Goal: Task Accomplishment & Management: Use online tool/utility

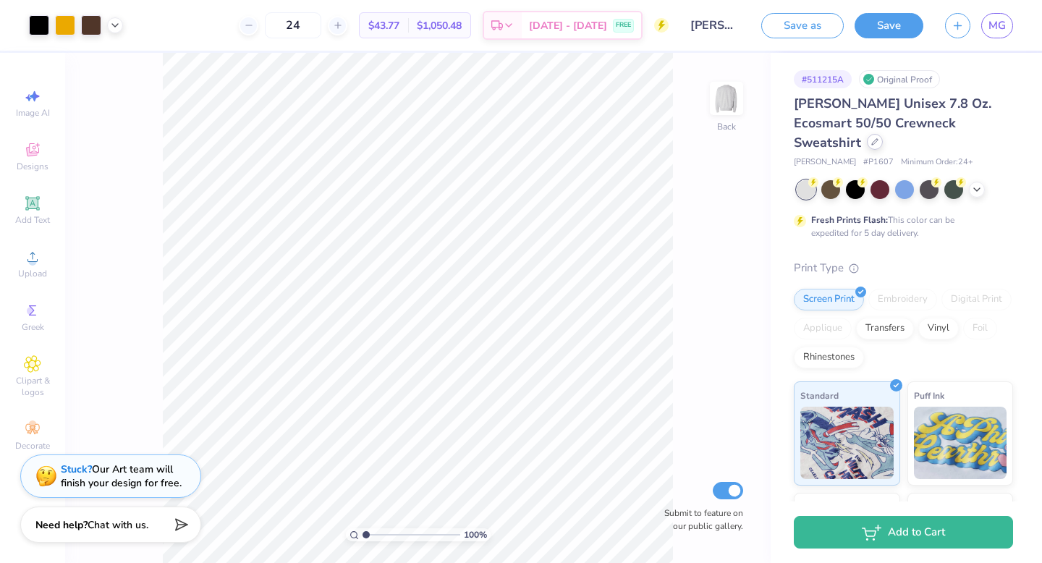
click at [883, 134] on div at bounding box center [875, 142] width 16 height 16
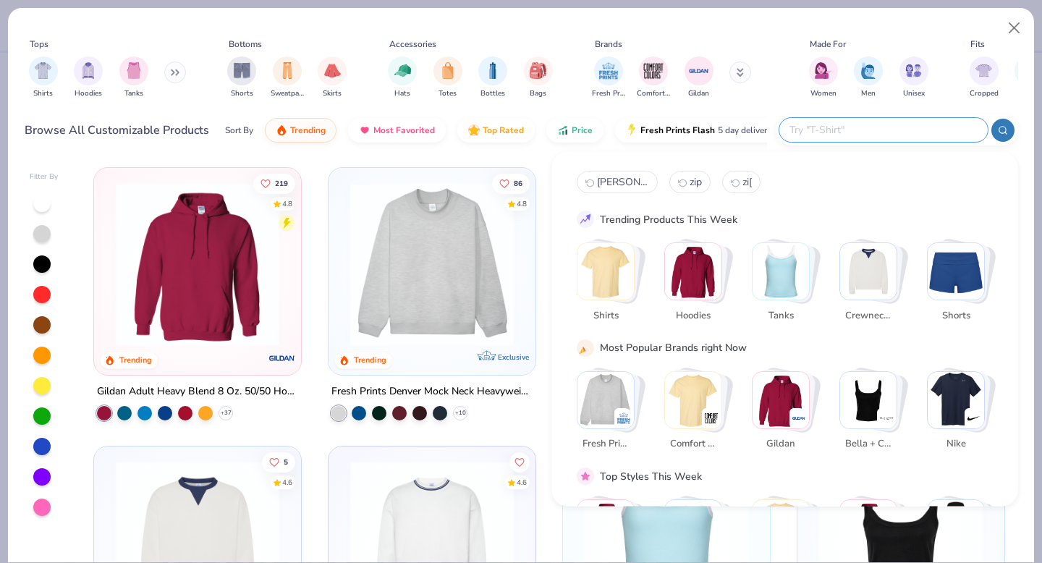
click at [900, 124] on input "text" at bounding box center [883, 130] width 190 height 17
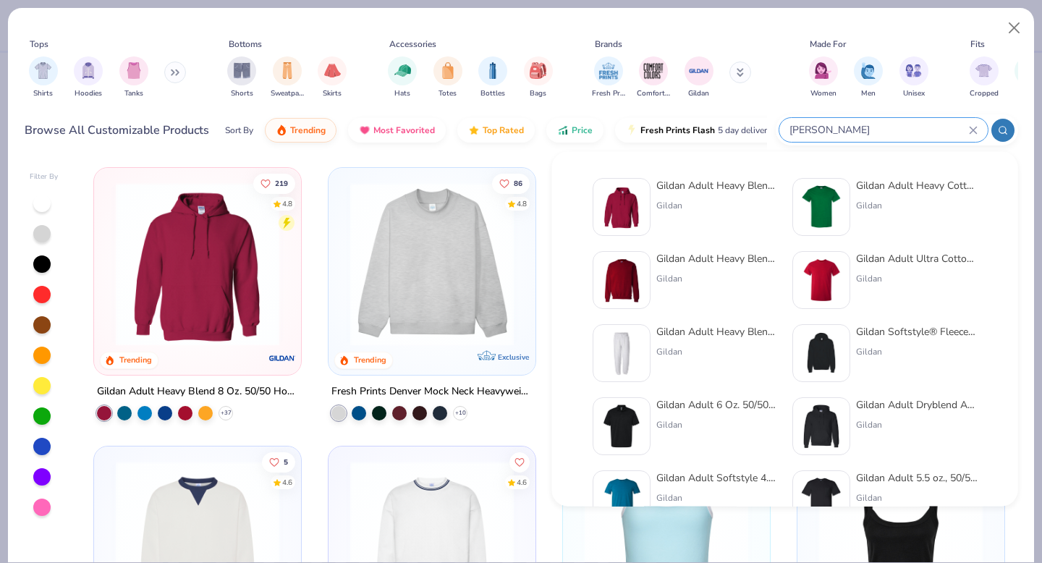
type input "gilden"
click at [622, 273] on img at bounding box center [621, 280] width 45 height 45
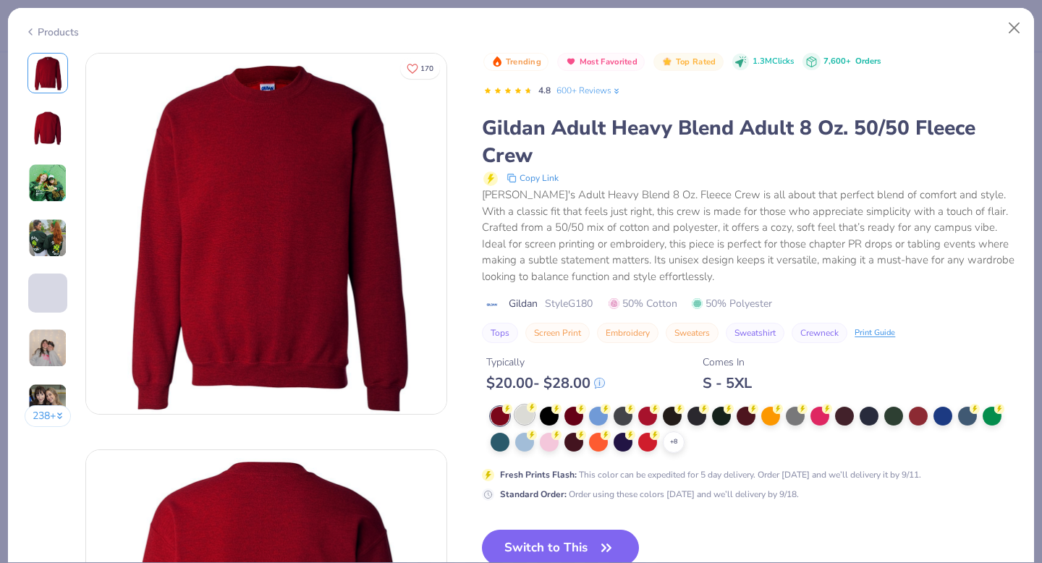
click at [527, 413] on div at bounding box center [524, 414] width 19 height 19
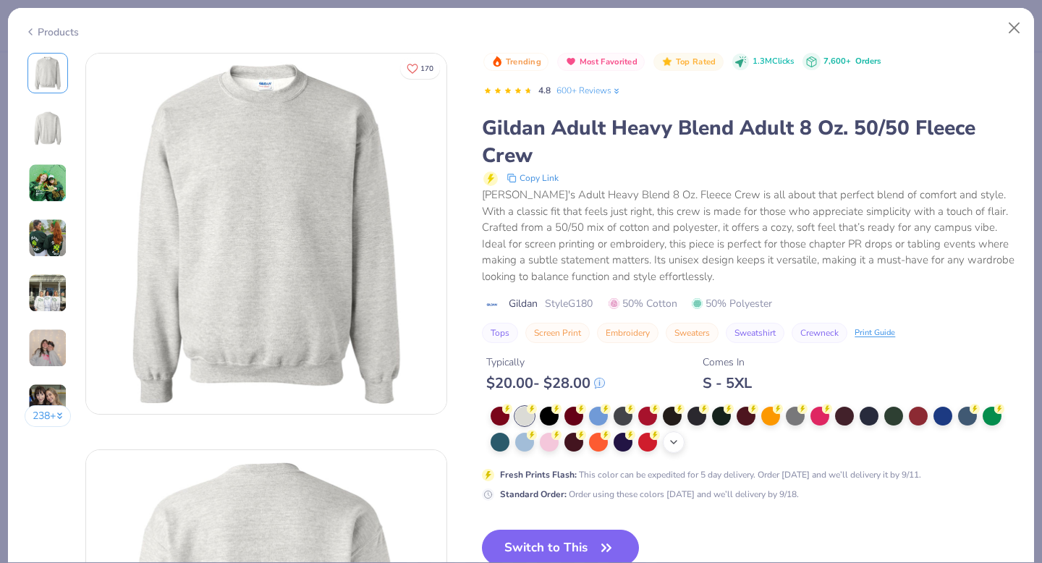
click at [673, 440] on icon at bounding box center [674, 442] width 12 height 12
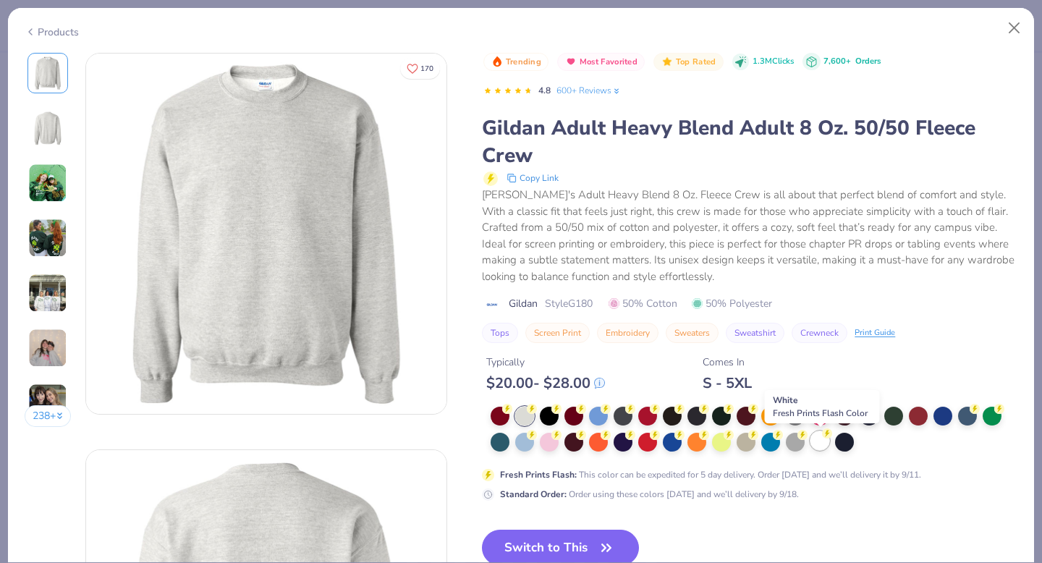
click at [819, 442] on div at bounding box center [820, 440] width 19 height 19
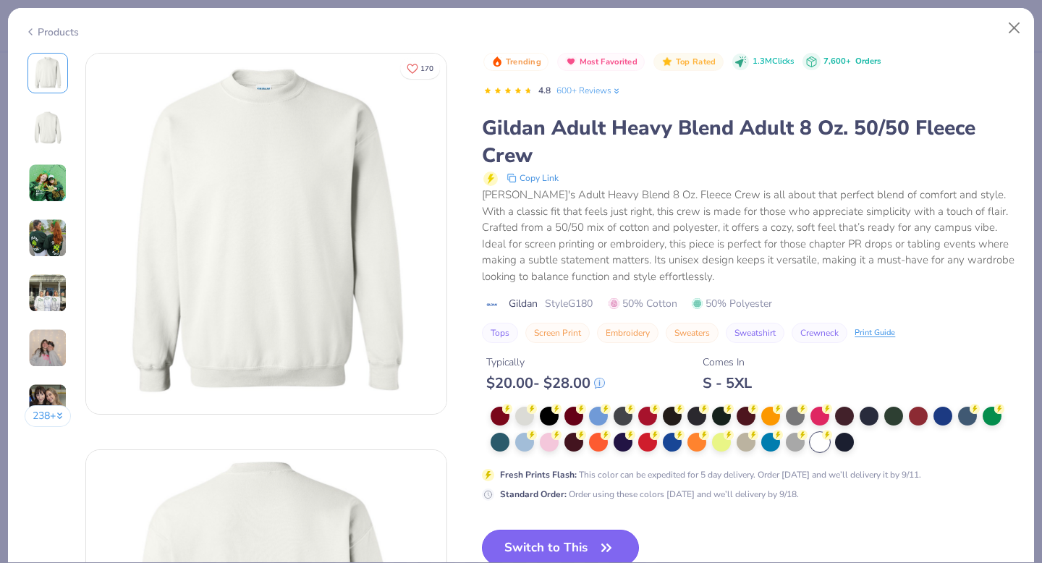
click at [557, 542] on button "Switch to This" at bounding box center [560, 548] width 157 height 36
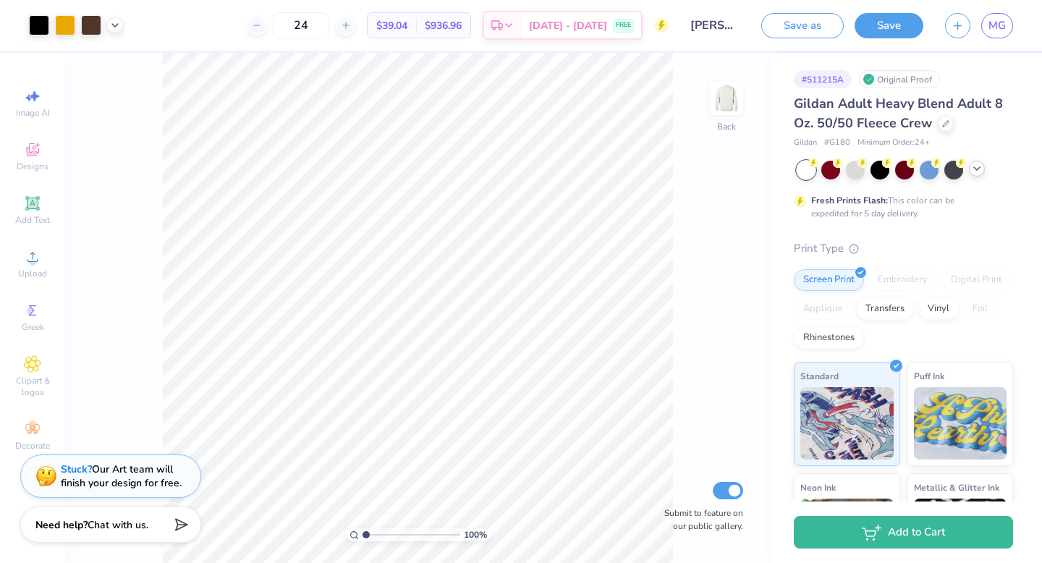
click at [980, 169] on icon at bounding box center [977, 169] width 12 height 12
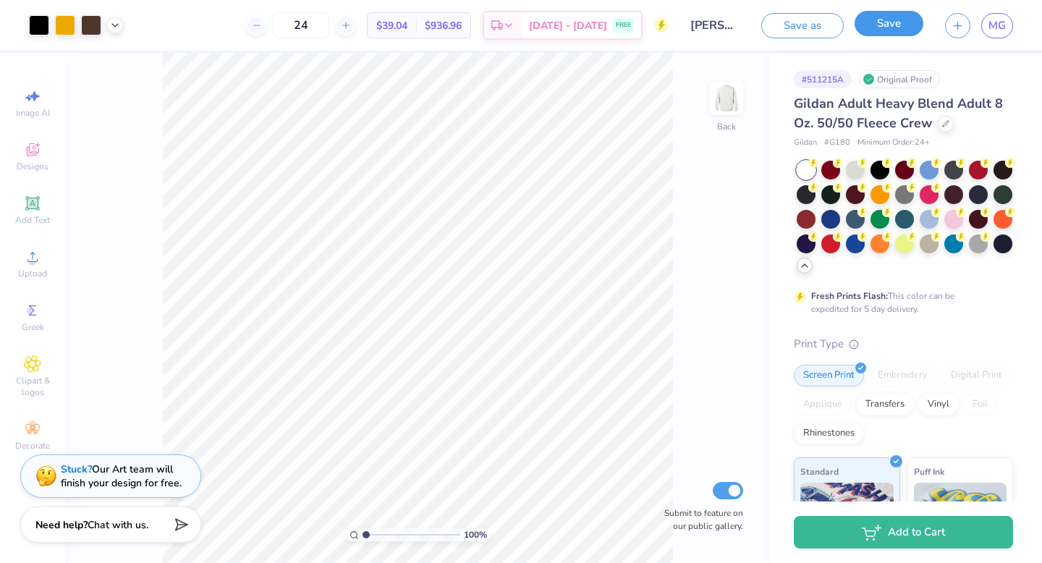
click at [903, 32] on button "Save" at bounding box center [889, 23] width 69 height 25
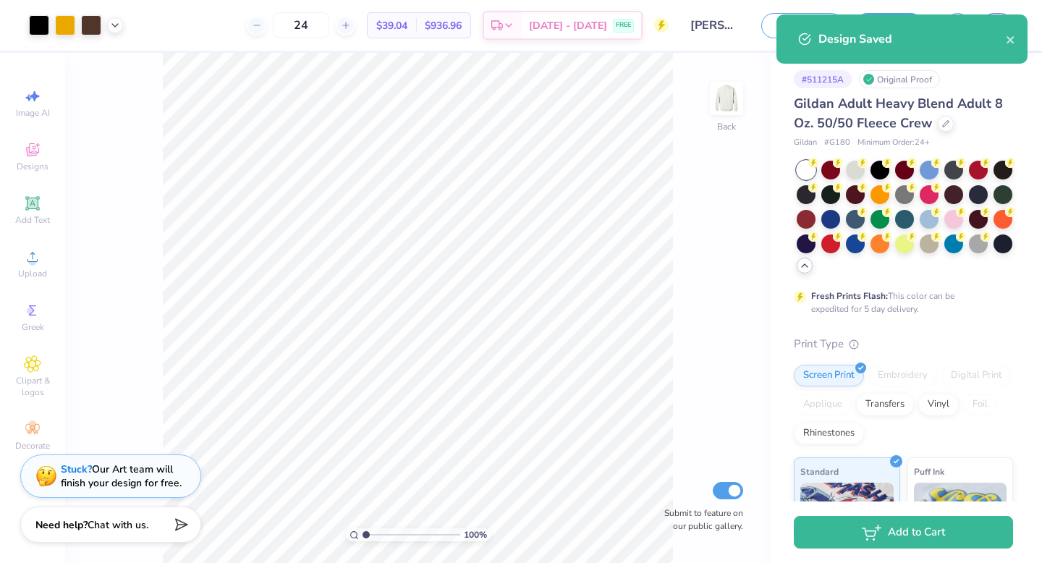
click at [1016, 43] on div "Design Saved" at bounding box center [902, 38] width 251 height 49
click at [1010, 40] on icon "close" at bounding box center [1010, 39] width 7 height 7
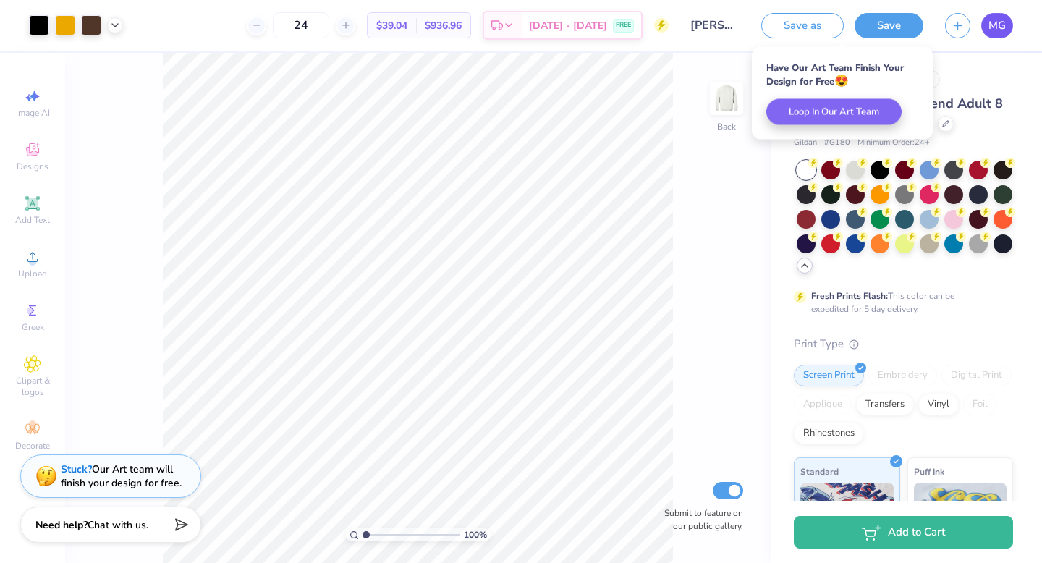
click at [999, 20] on span "MG" at bounding box center [997, 25] width 17 height 17
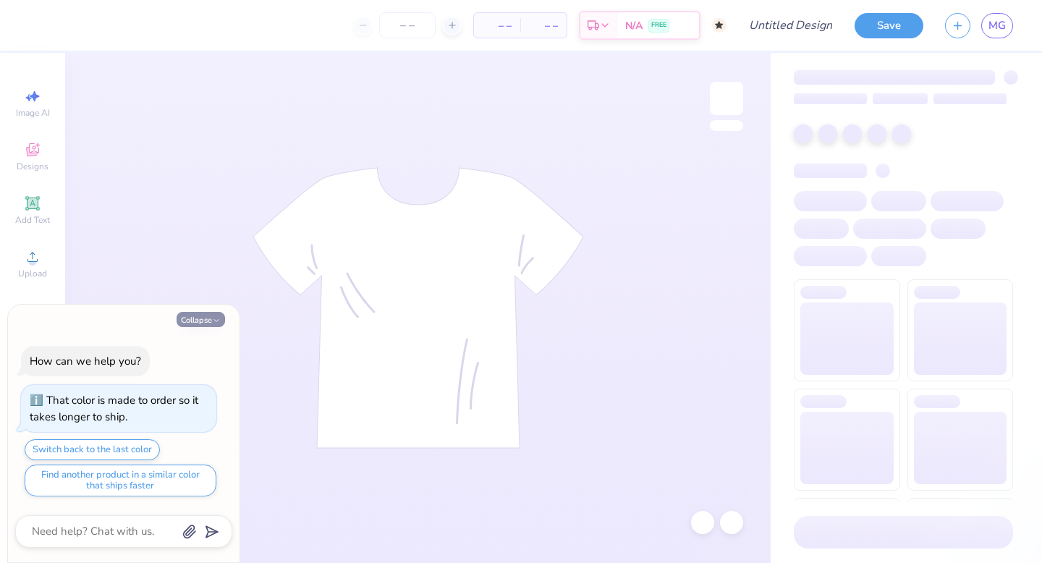
click at [194, 316] on button "Collapse" at bounding box center [201, 319] width 48 height 15
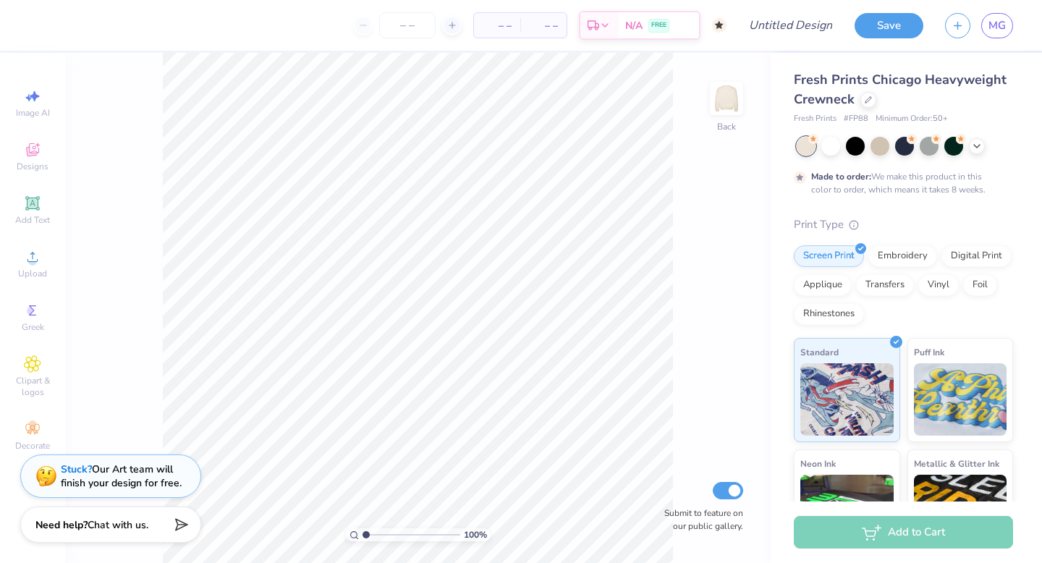
type textarea "x"
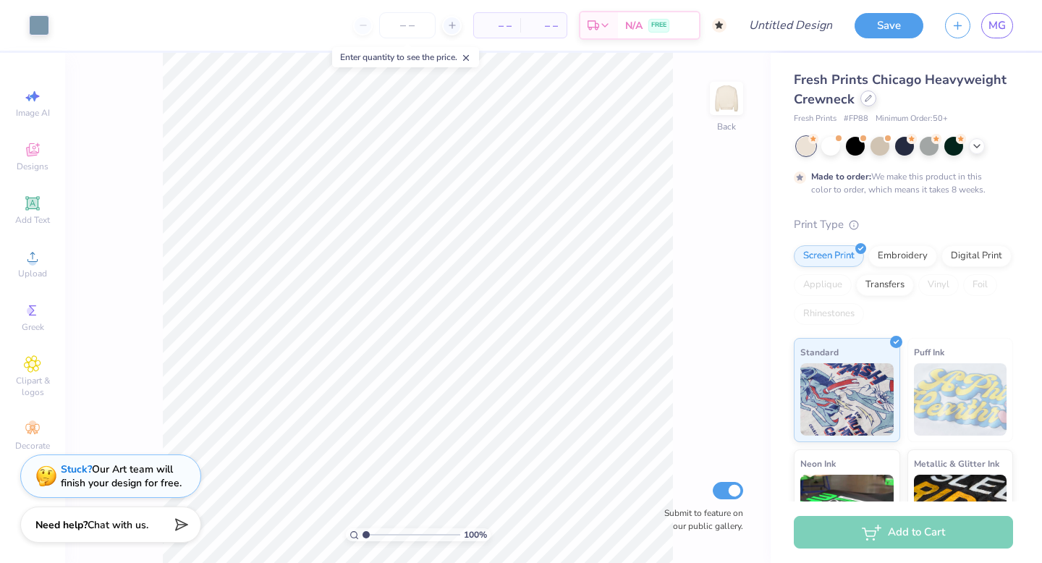
click at [869, 103] on div at bounding box center [869, 98] width 16 height 16
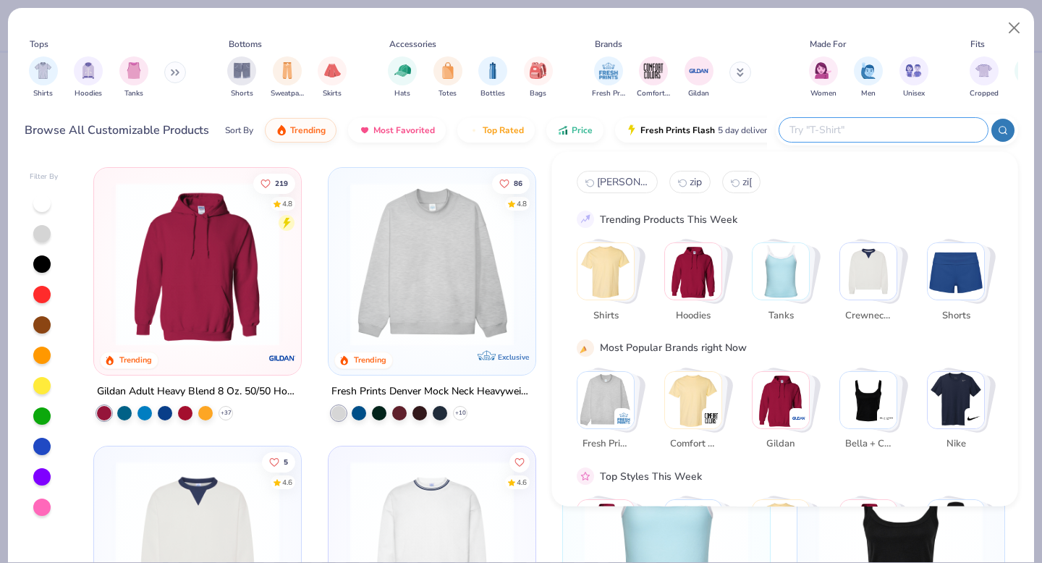
click at [894, 131] on input "text" at bounding box center [883, 130] width 190 height 17
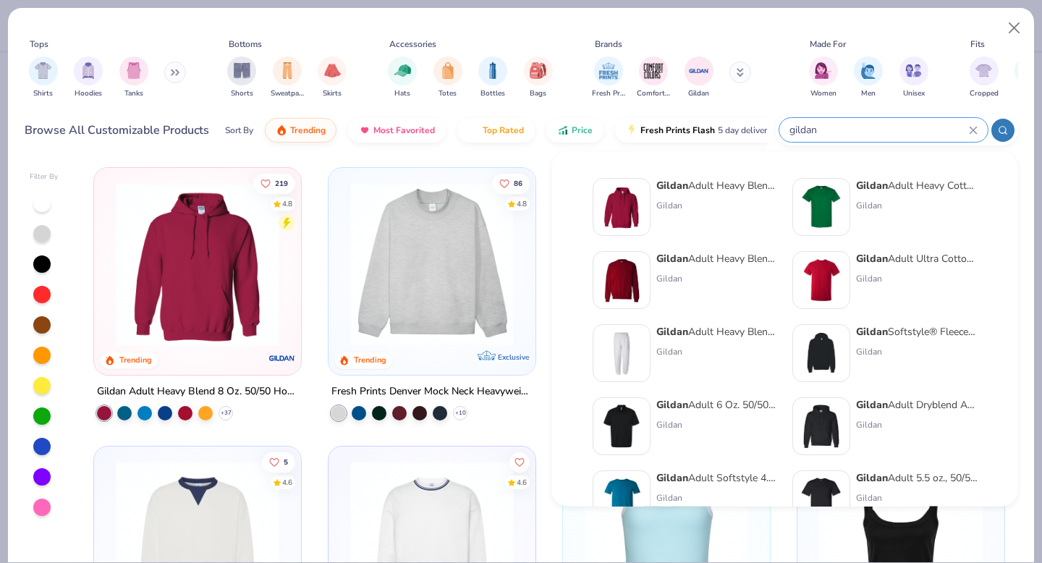
type input "gildan"
click at [638, 289] on img at bounding box center [621, 280] width 45 height 45
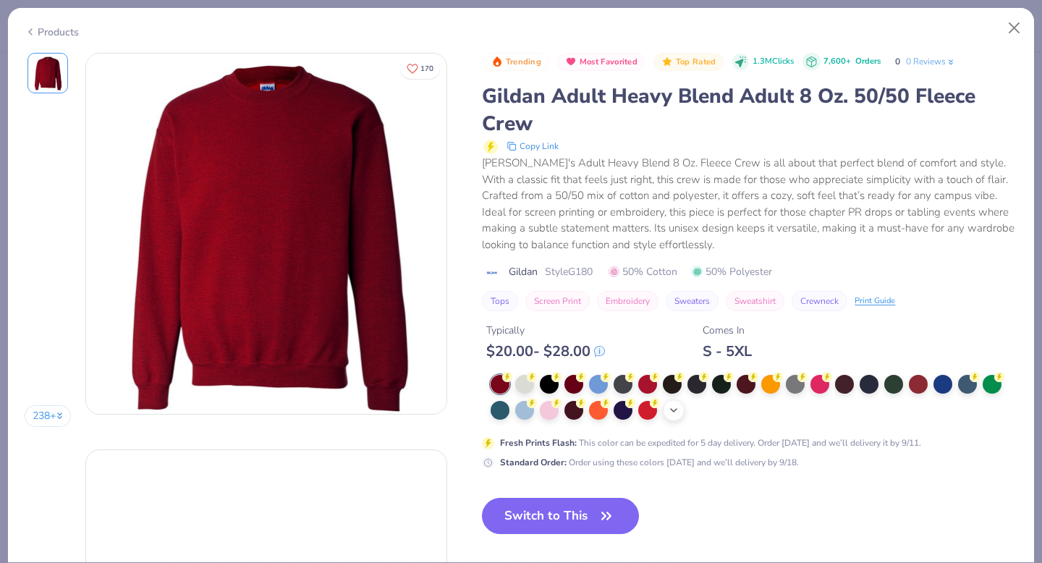
click at [680, 415] on icon at bounding box center [674, 411] width 12 height 12
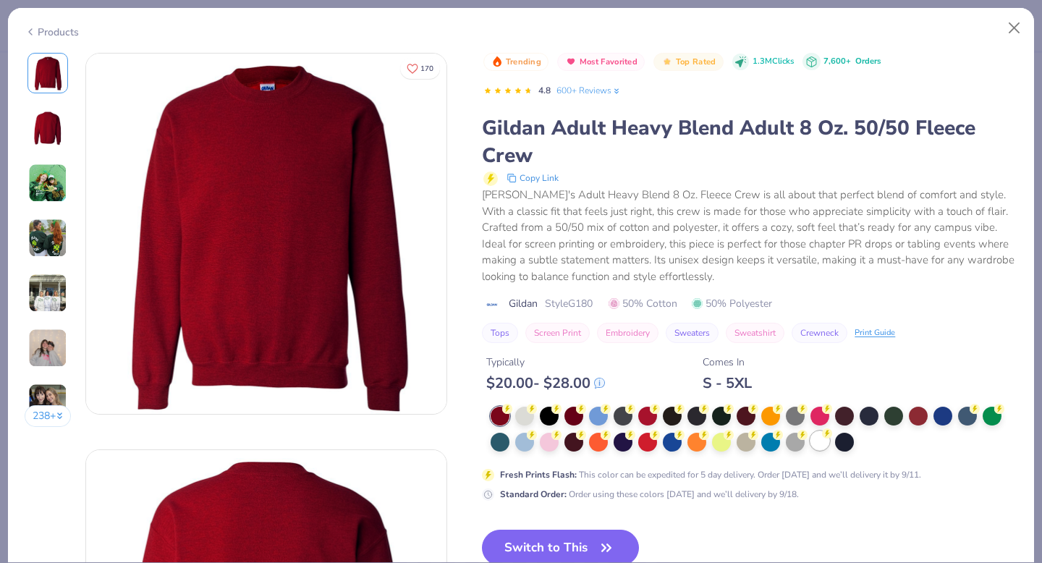
click at [829, 439] on circle at bounding box center [827, 433] width 10 height 10
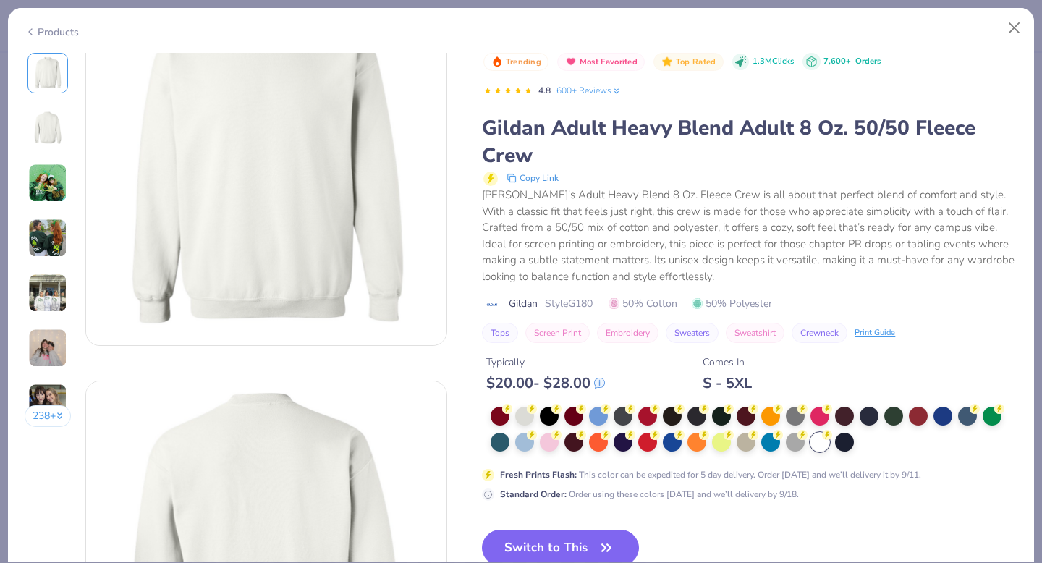
scroll to position [80, 0]
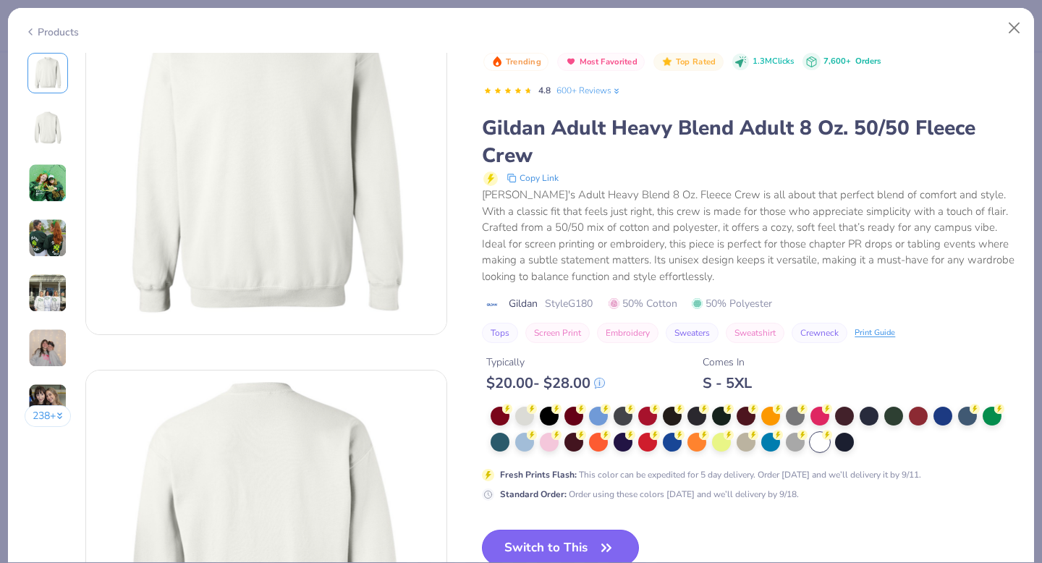
click at [540, 554] on button "Switch to This" at bounding box center [560, 548] width 157 height 36
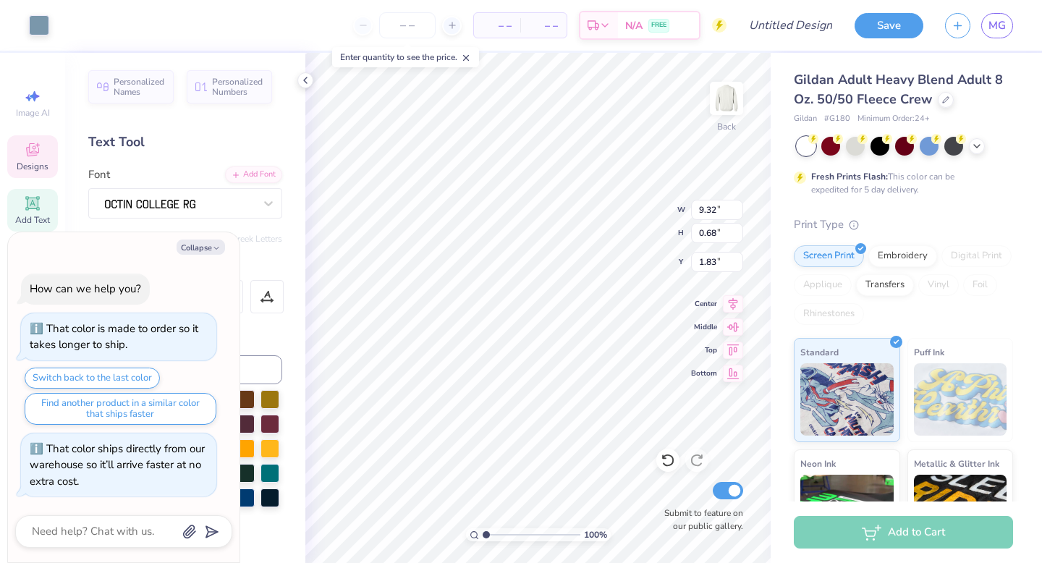
type textarea "x"
type textarea "SIGMA TAU"
type textarea "x"
type textarea "SIGMA T"
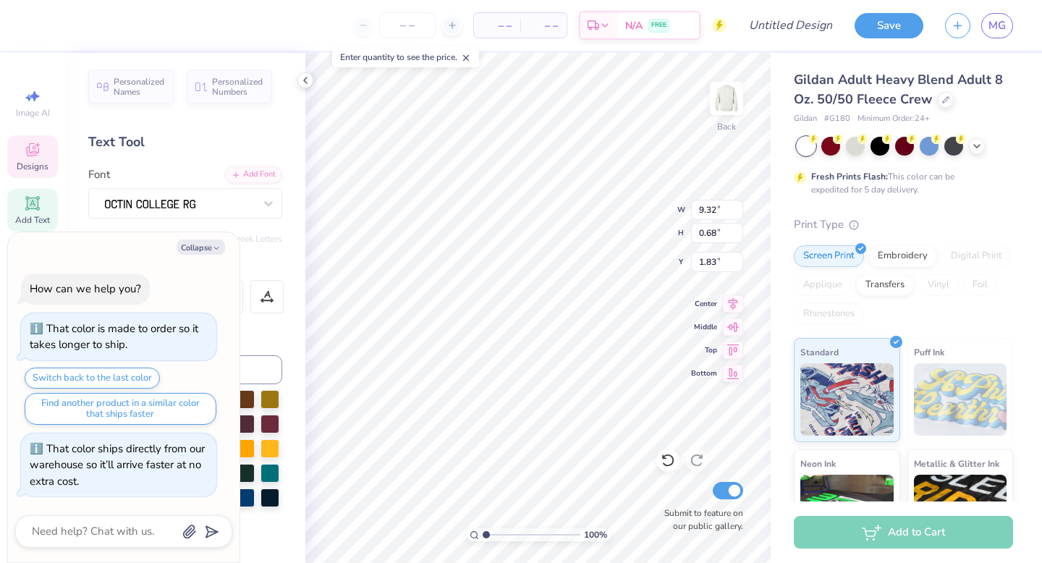
type textarea "x"
type textarea "SIGMA"
type textarea "x"
type textarea "SIGMA"
type textarea "x"
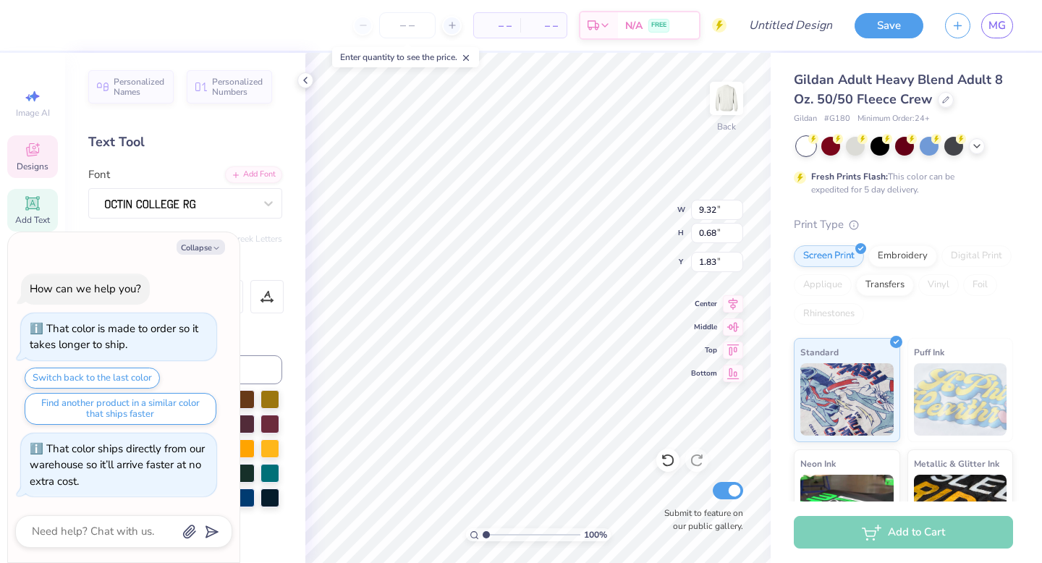
type textarea "SIGMA"
type textarea "x"
type textarea "SIG"
type textarea "x"
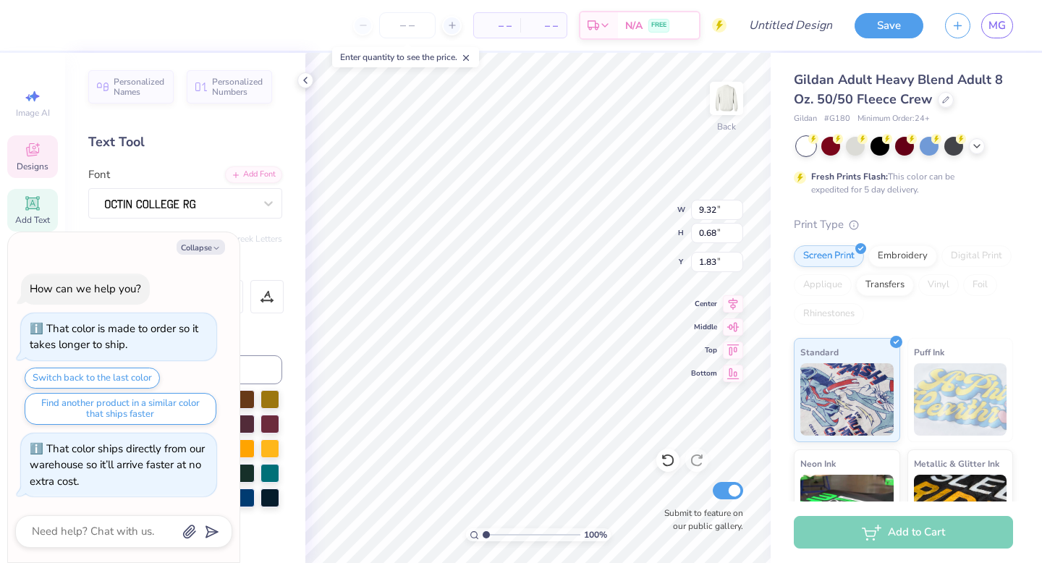
type textarea "SI"
type textarea "x"
type textarea "S"
type textarea "x"
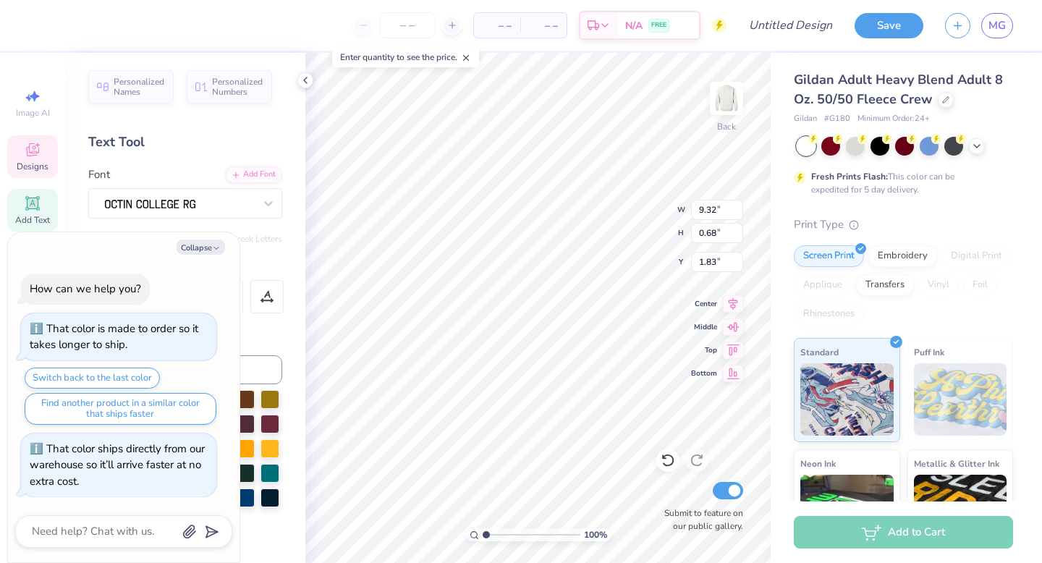
type textarea "D"
type textarea "x"
type textarea "DE"
type textarea "x"
type textarea "DEL"
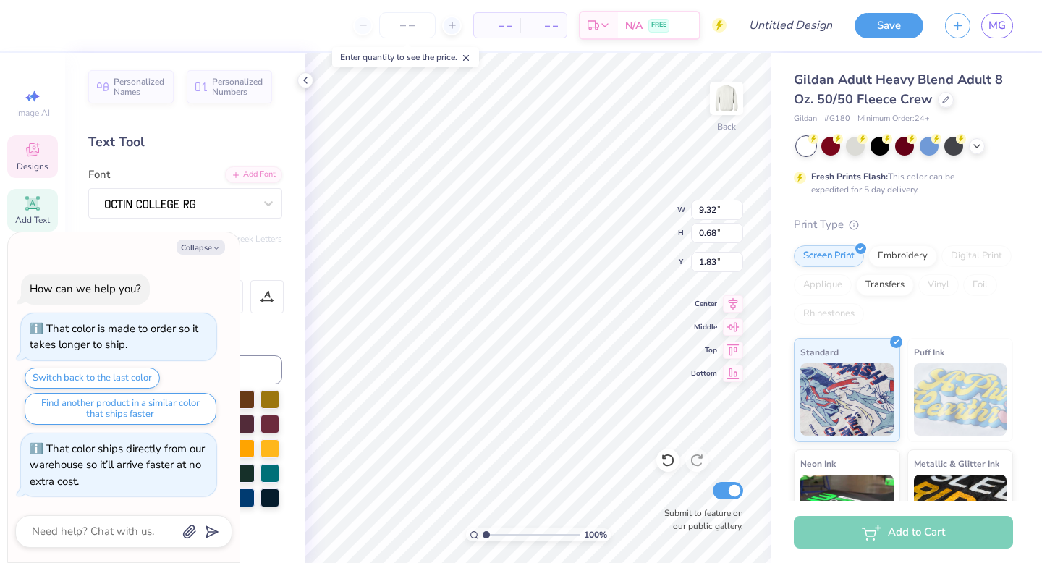
type textarea "x"
type textarea "DELT"
type textarea "x"
type textarea "DELTA"
type textarea "x"
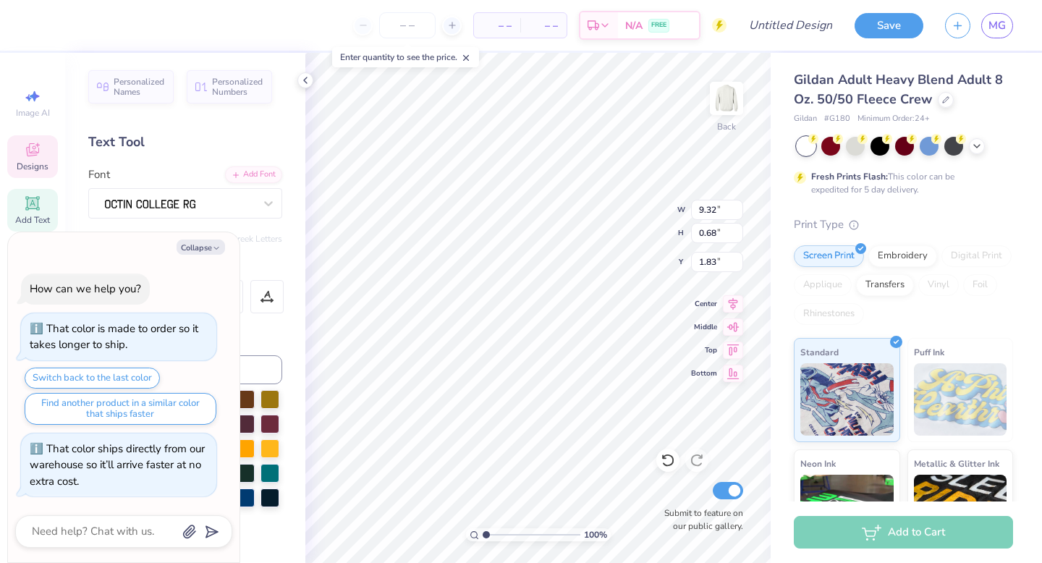
type textarea "DELTA G"
type textarea "x"
type textarea "DELTA GA"
type textarea "x"
type textarea "DELTA GAM"
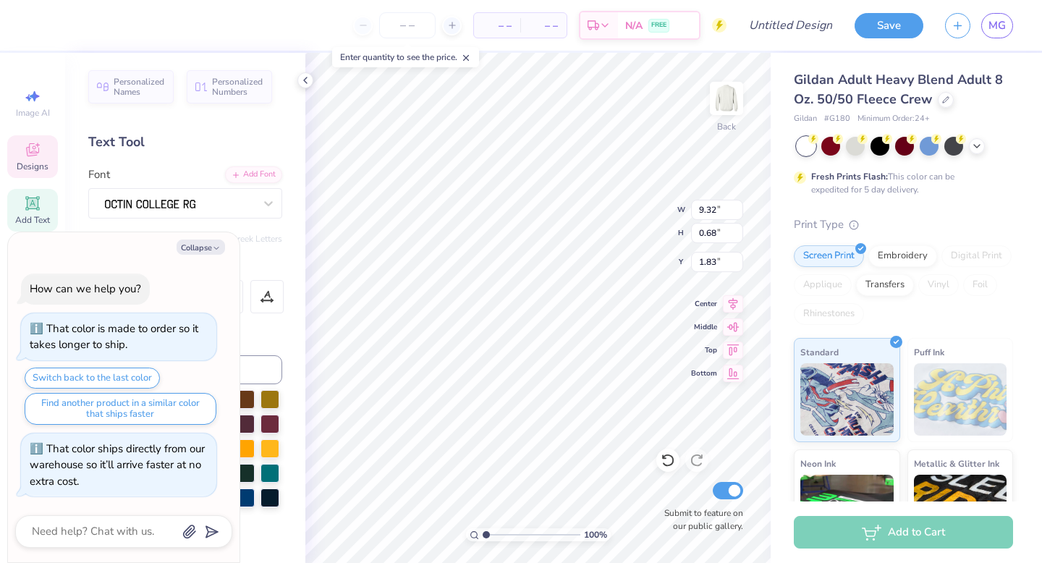
type textarea "x"
type textarea "DELTA [PERSON_NAME]"
type textarea "x"
type textarea "DELTA GAMMA"
type textarea "x"
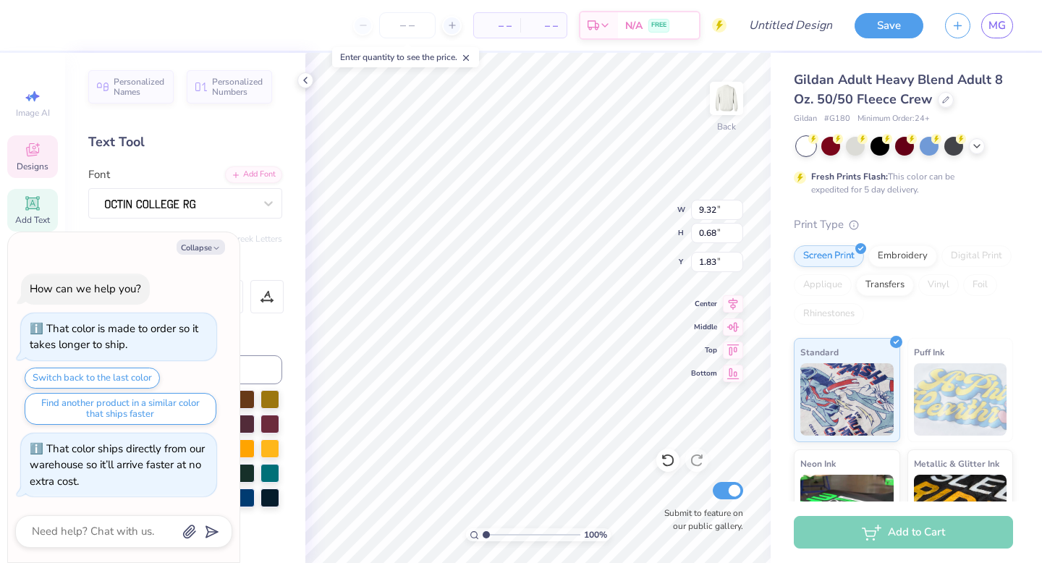
type textarea "DELTA GAMMA"
type textarea "x"
type textarea "DELTA GAMMA X"
type textarea "x"
type textarea "DELTA GAMMA X P"
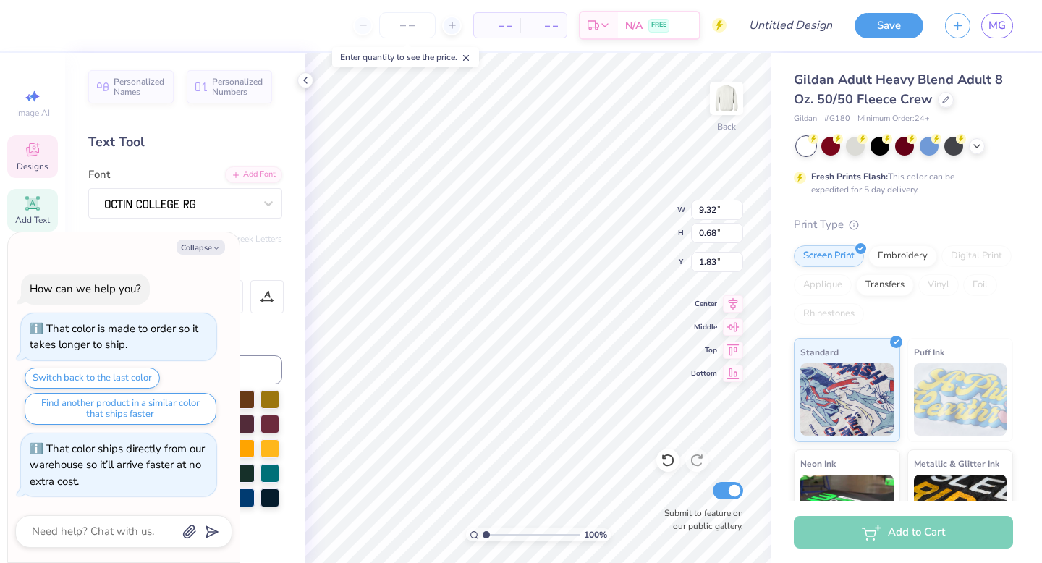
type textarea "x"
type textarea "DELTA GAMMA X PH"
type textarea "x"
type textarea "DELTA GAMMA X PHI"
type textarea "x"
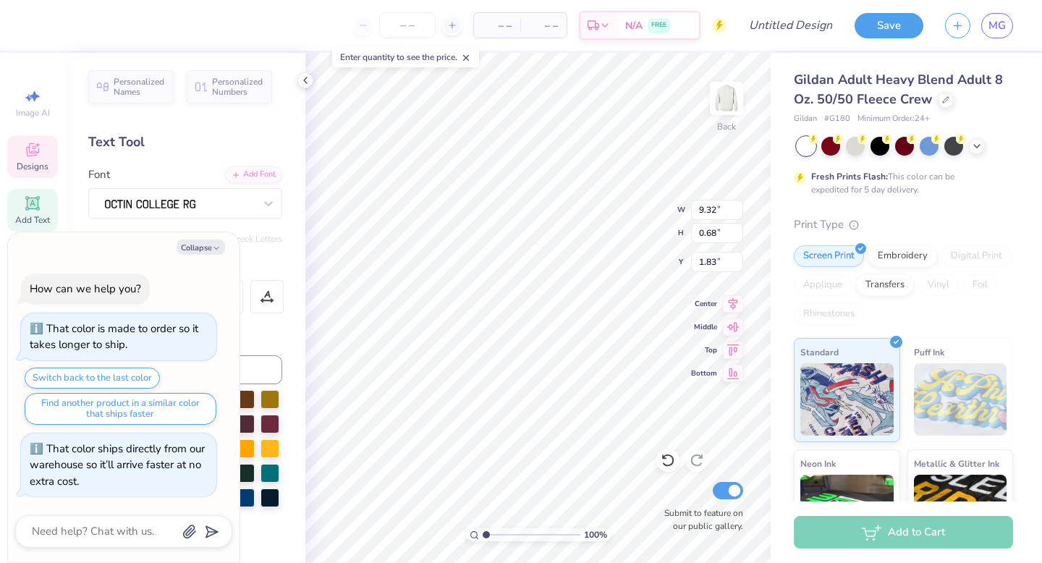
type textarea "DELTA GAMMA X PHI"
type textarea "x"
type textarea "DELTA GAMMA X PHI K"
type textarea "x"
type textarea "DELTA GAMMA X PHI KA"
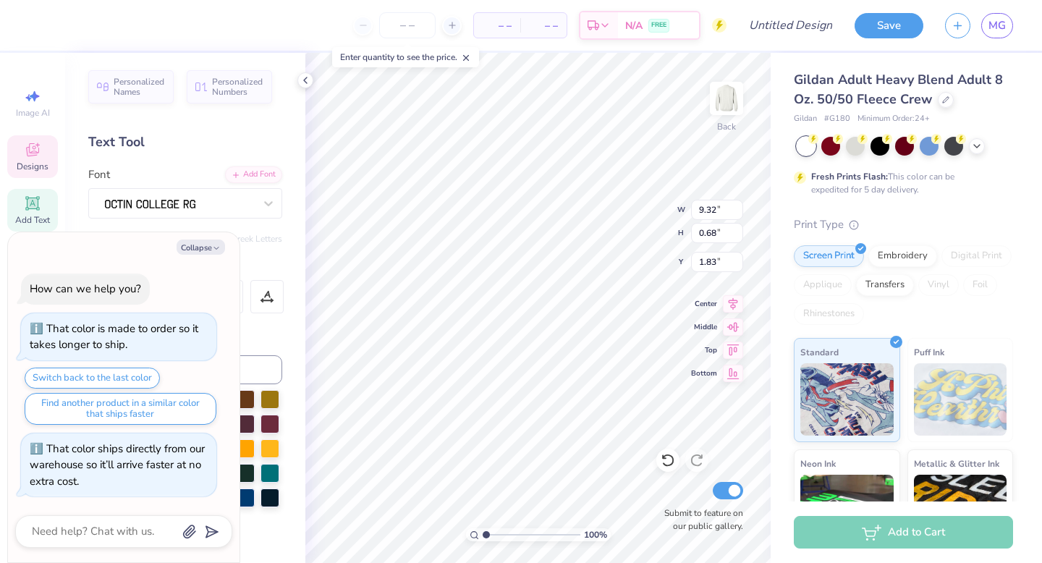
type textarea "x"
type textarea "DELTA GAMMA X PHI KAP"
type textarea "x"
type textarea "DELTA GAMMA X PHI KAPPA"
type textarea "x"
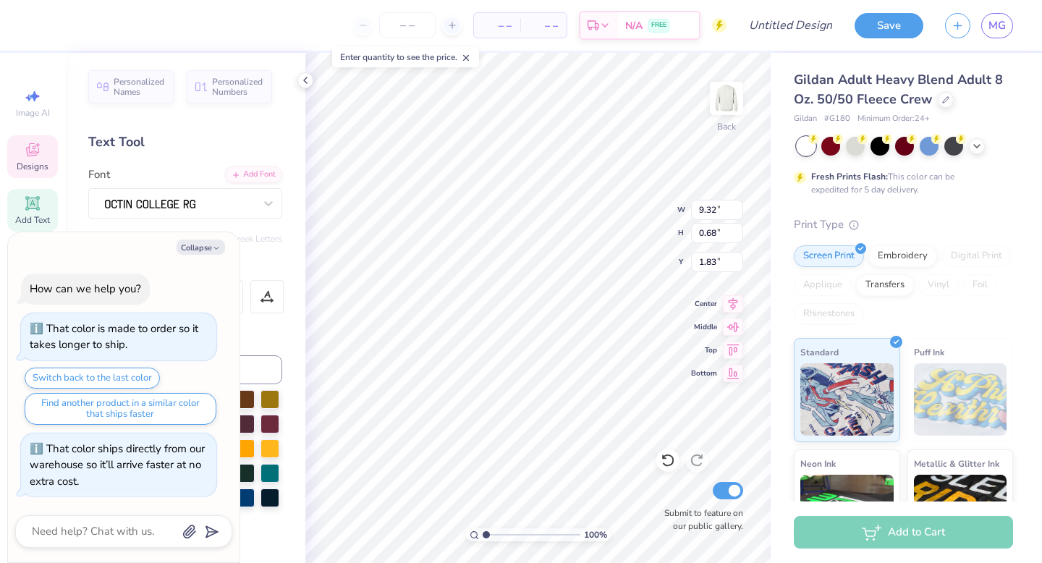
type textarea "DELTA GAMMA X PHI KAPPA"
type textarea "x"
type textarea "DELTA GAMMA X PHI KAPPA P"
type textarea "x"
type textarea "DELTA GAMMA X PHI KAPPA PS"
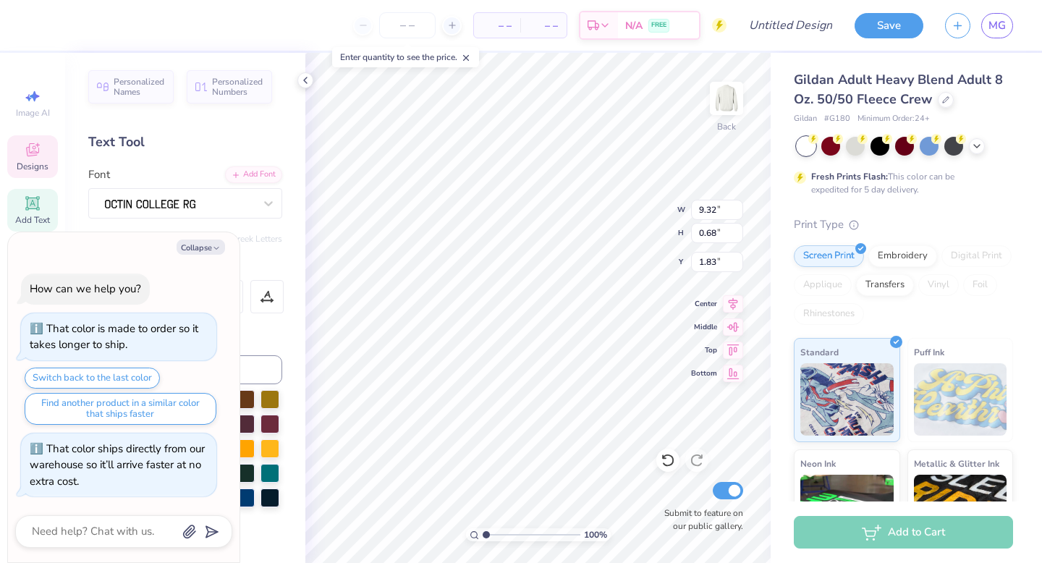
type textarea "x"
type textarea "DELTA GAMMA X PHI KAPPA PSI"
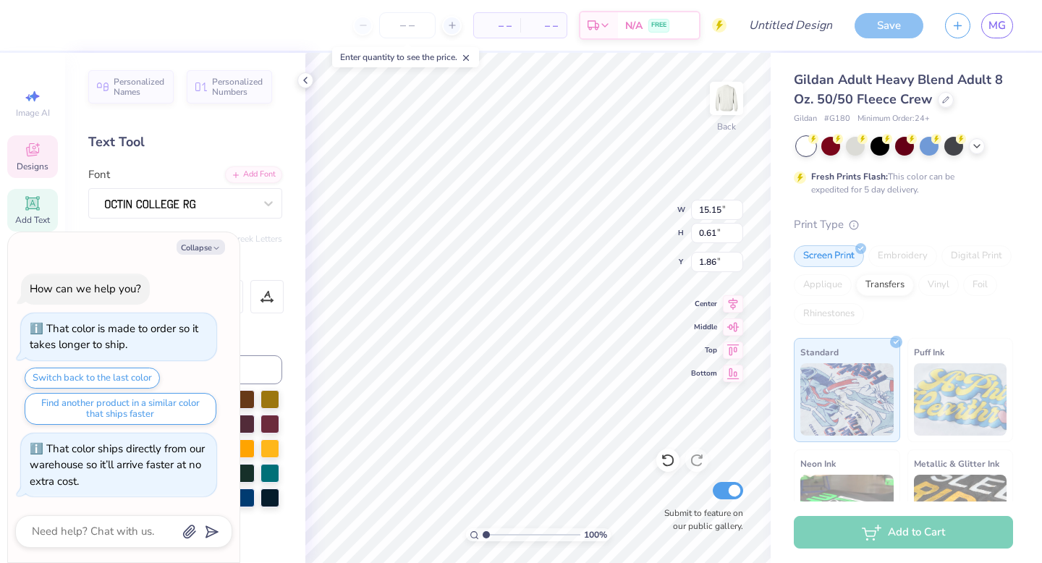
type textarea "x"
type input "12.32"
type input "0.49"
type input "1.98"
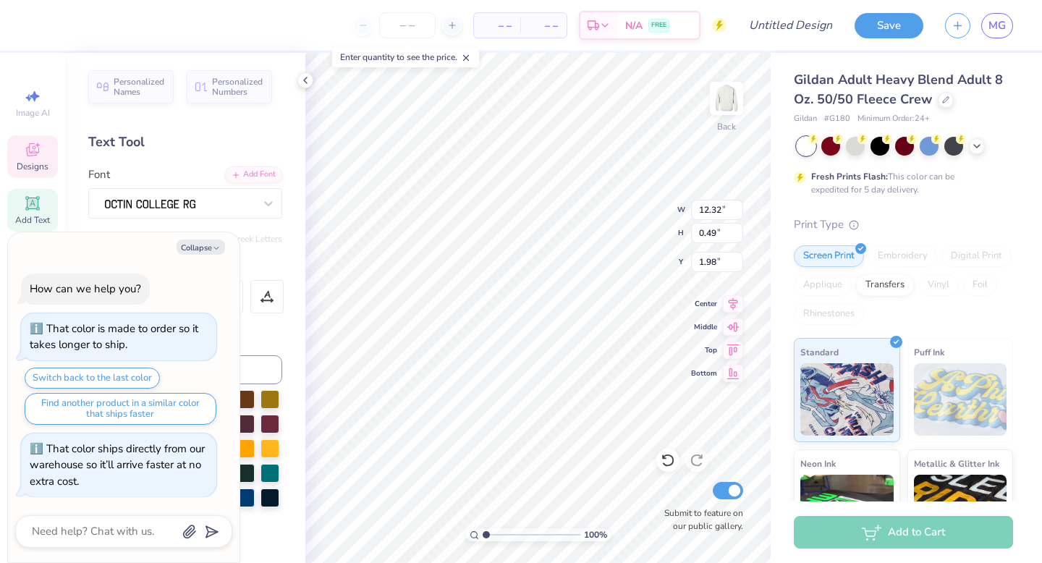
type textarea "x"
type input "1.90"
type textarea "x"
type input "11.35"
type input "0.45"
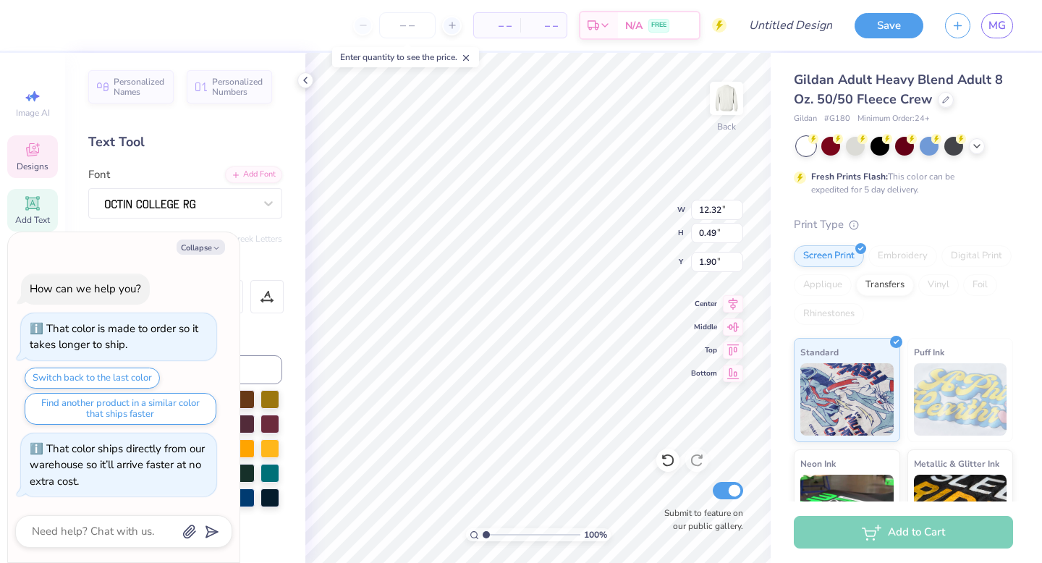
type input "1.94"
type textarea "x"
type input "10.84"
type input "0.43"
type input "1.96"
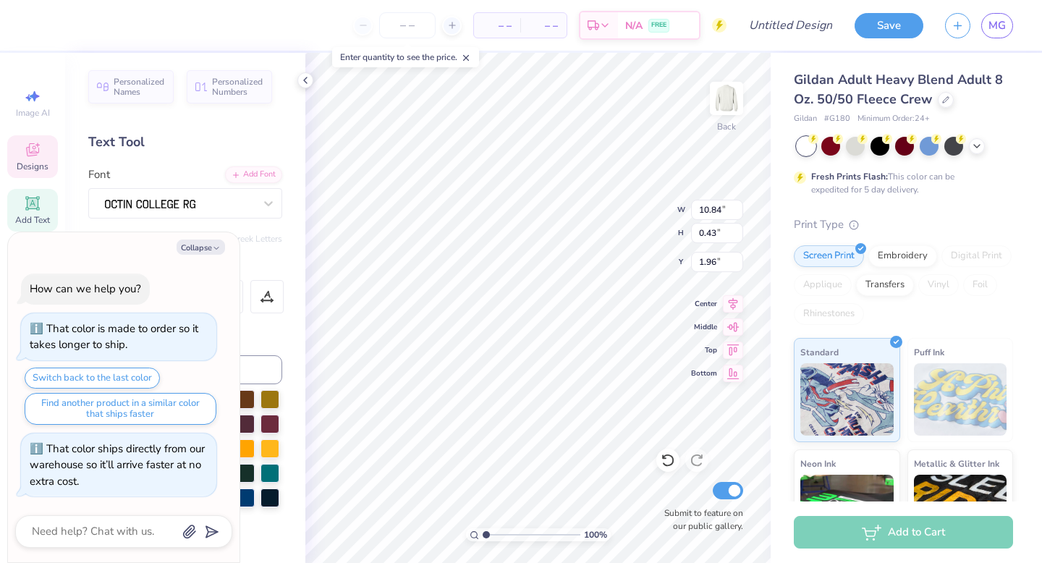
type textarea "x"
type input "1.95"
type textarea "x"
type input "1.94"
type textarea "x"
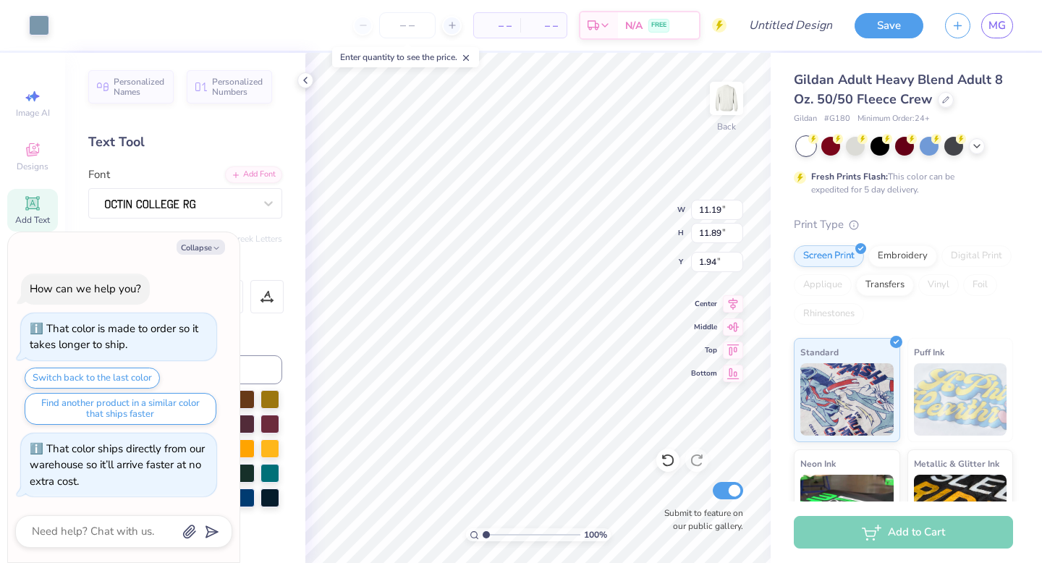
type input "1.91"
type textarea "x"
type textarea "“Once a SDT, Always a SD"
type textarea "x"
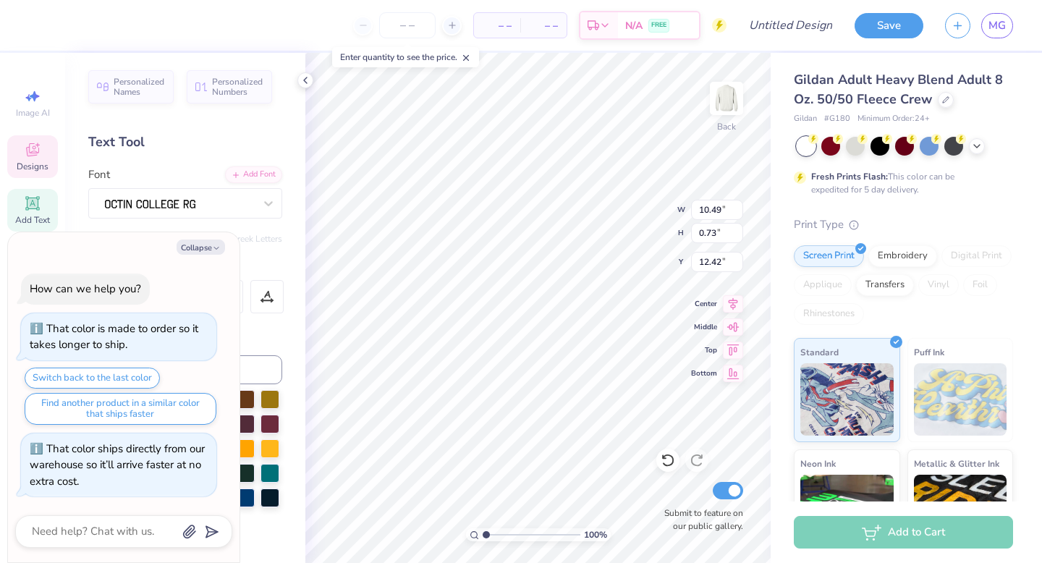
scroll to position [0, 0]
type textarea "“"
type textarea "x"
type input "12.81"
type textarea "x"
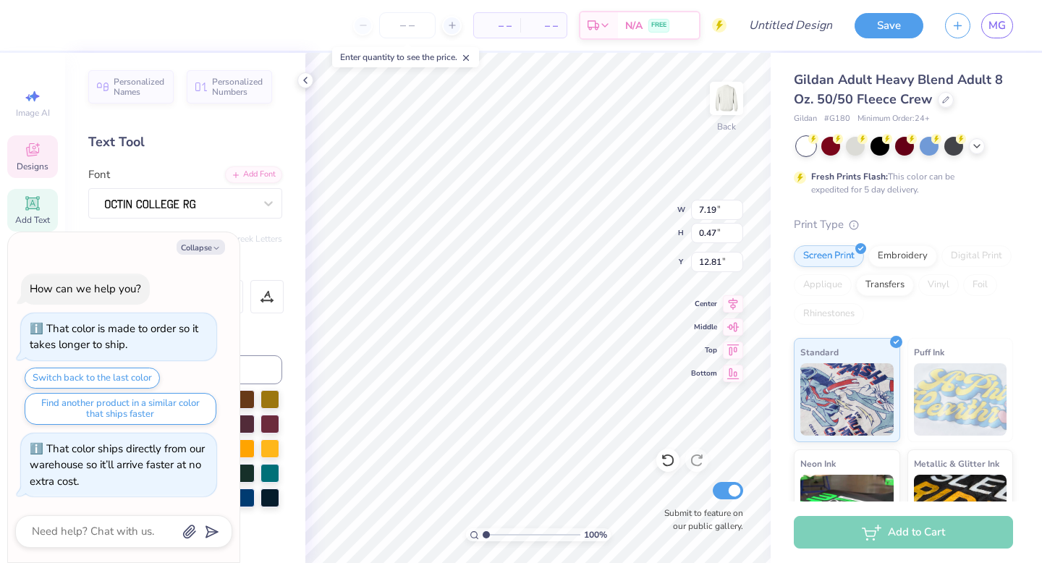
type textarea "ESTABLISHED"
type textarea "x"
type textarea "ESTABLISHED"
type textarea "x"
type textarea "ESTABLISH"
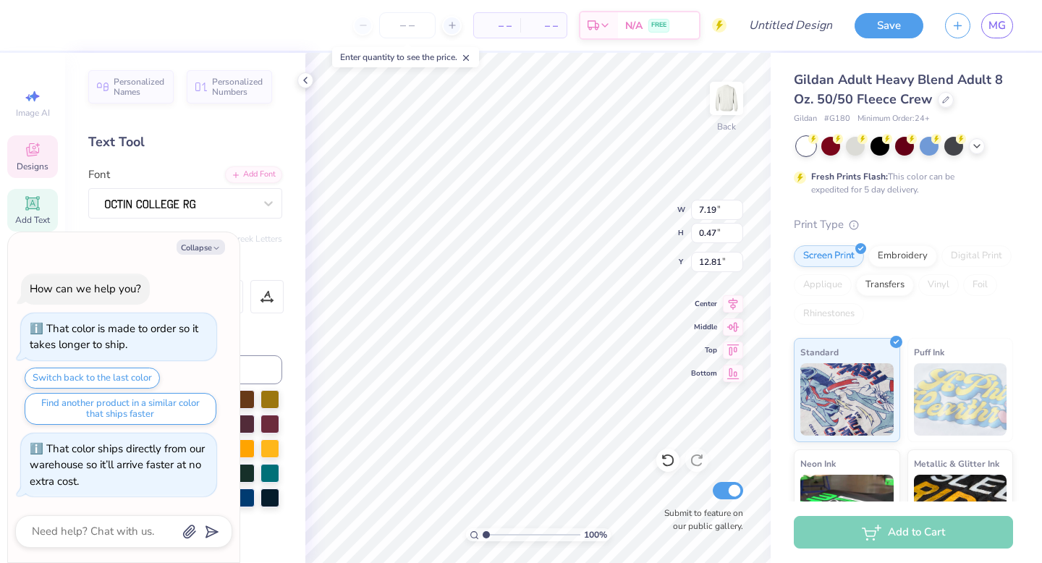
type textarea "x"
type textarea "ESTABLI"
type textarea "x"
type textarea "ESTABL"
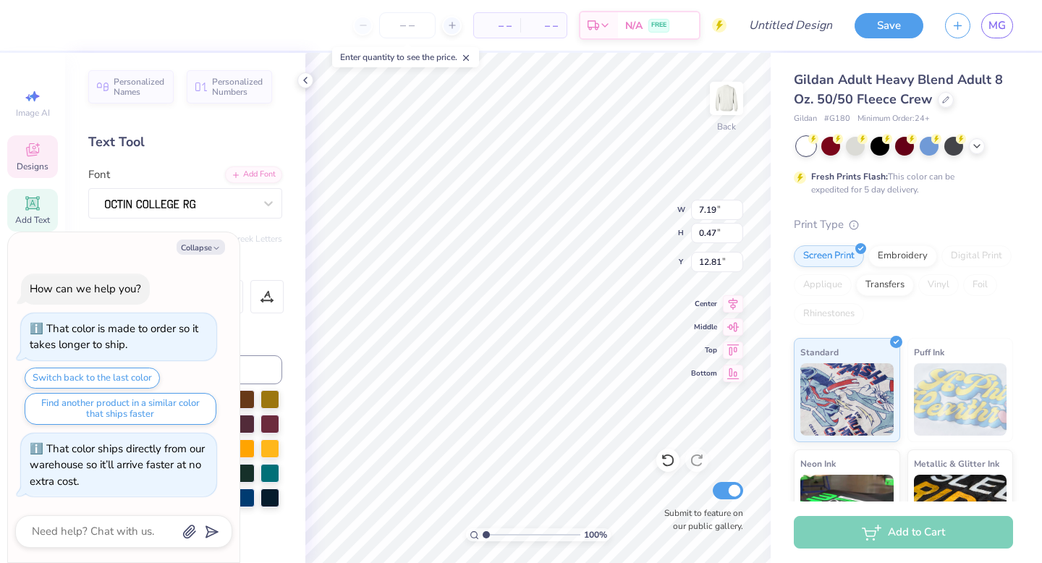
type textarea "x"
type textarea "ESTAB"
type textarea "x"
type textarea "ESTA"
type textarea "x"
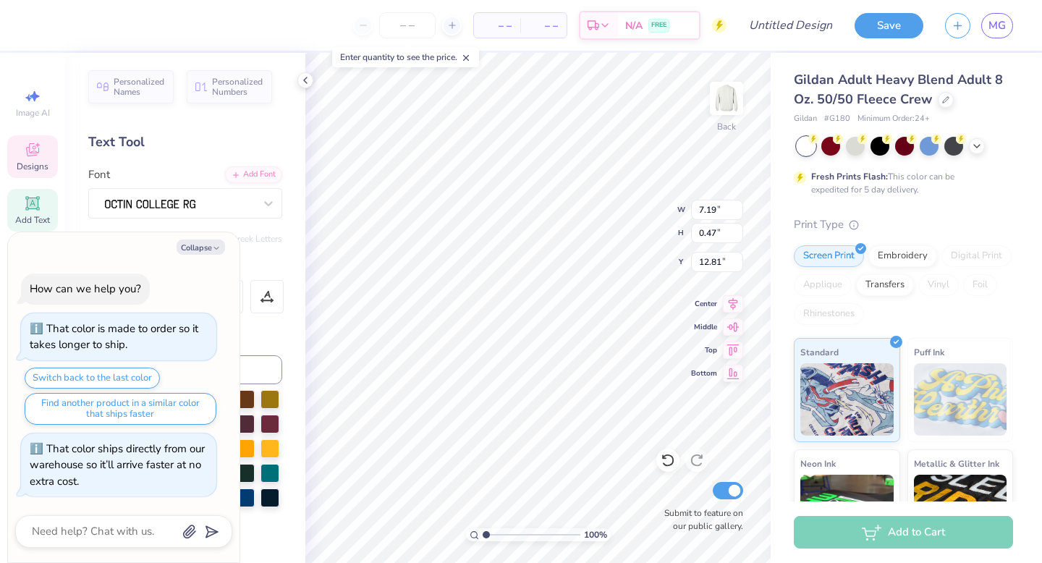
type textarea "EST"
type textarea "x"
type textarea "ES"
type textarea "x"
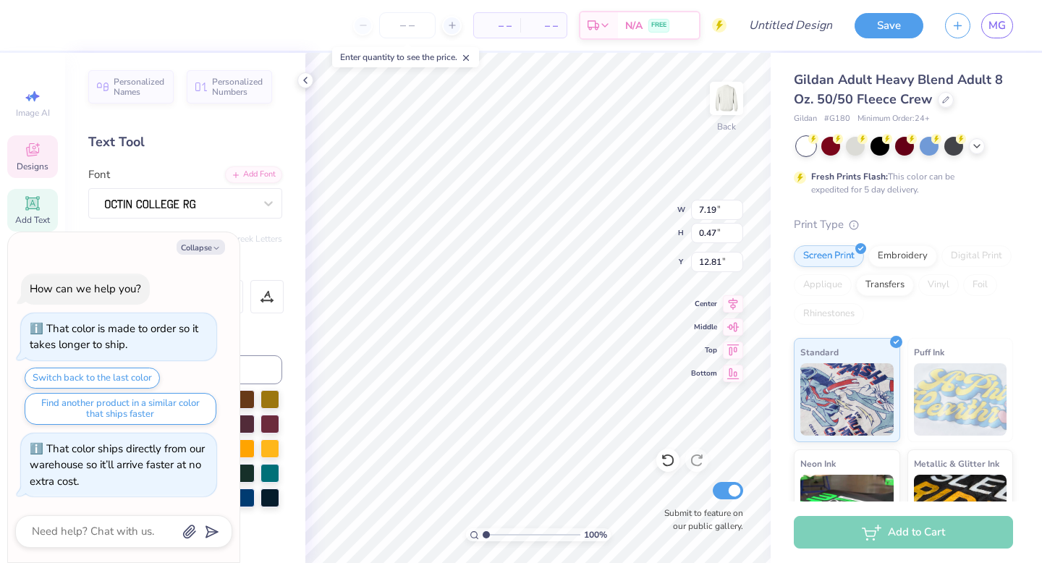
type textarea "E"
type textarea "x"
type textarea "u"
type textarea "x"
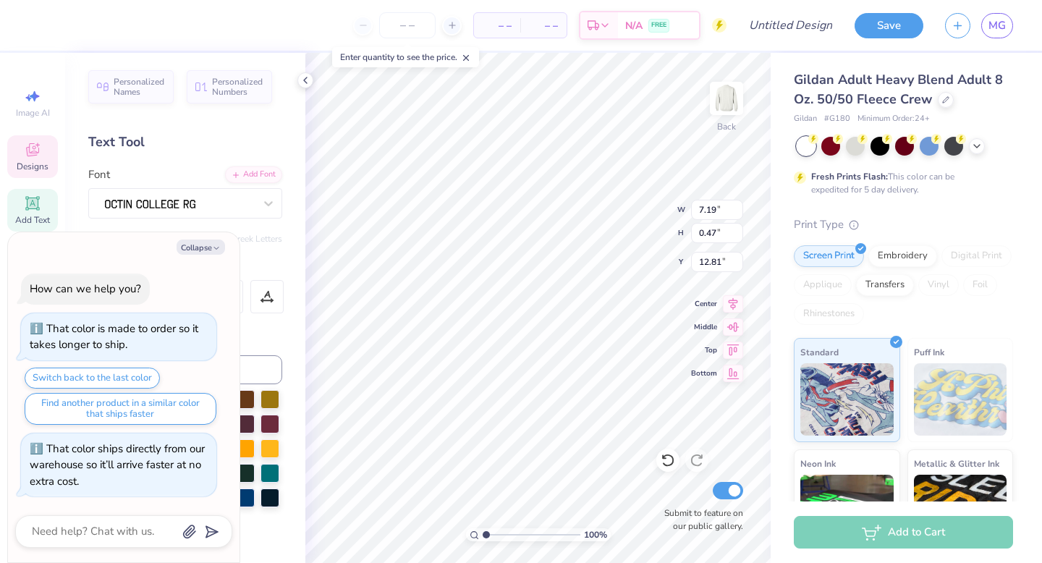
type textarea "uni"
type textarea "x"
type textarea "univ"
type textarea "x"
type textarea "unive"
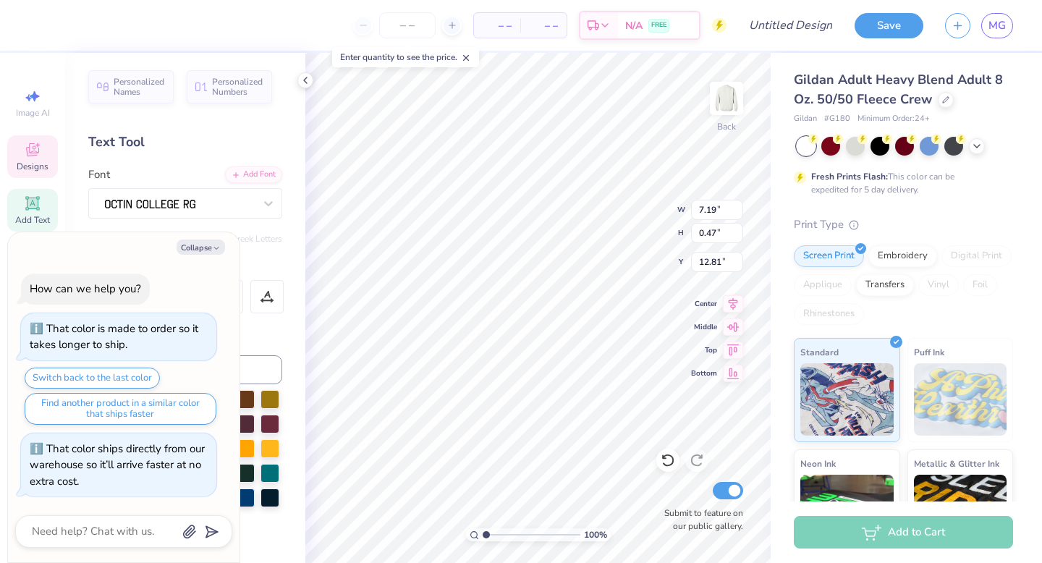
type textarea "x"
type textarea "univer"
type textarea "x"
type textarea "univers"
type textarea "x"
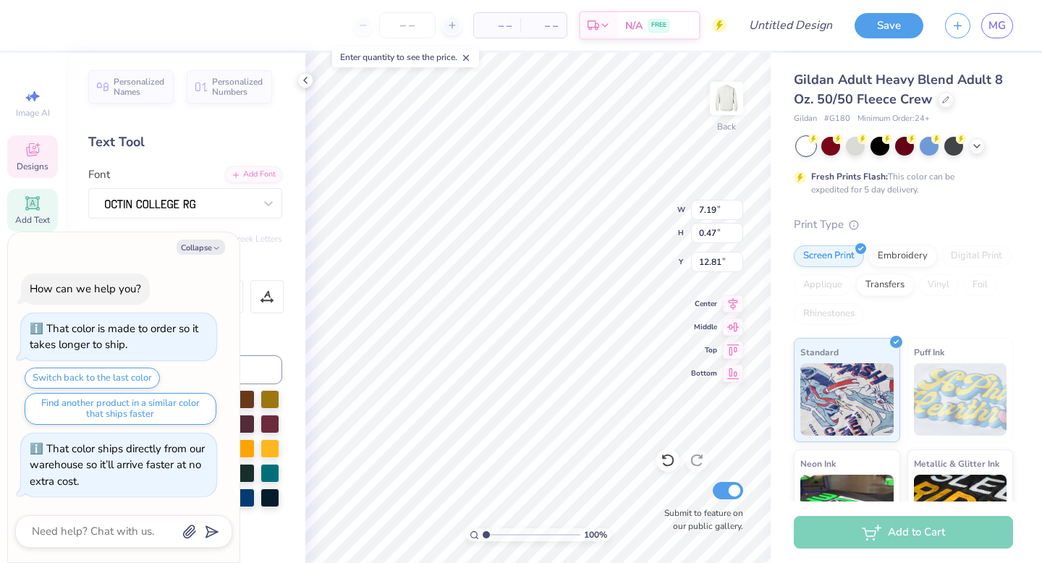
type textarea "universi"
type textarea "x"
type textarea "universit"
type textarea "x"
type textarea "university"
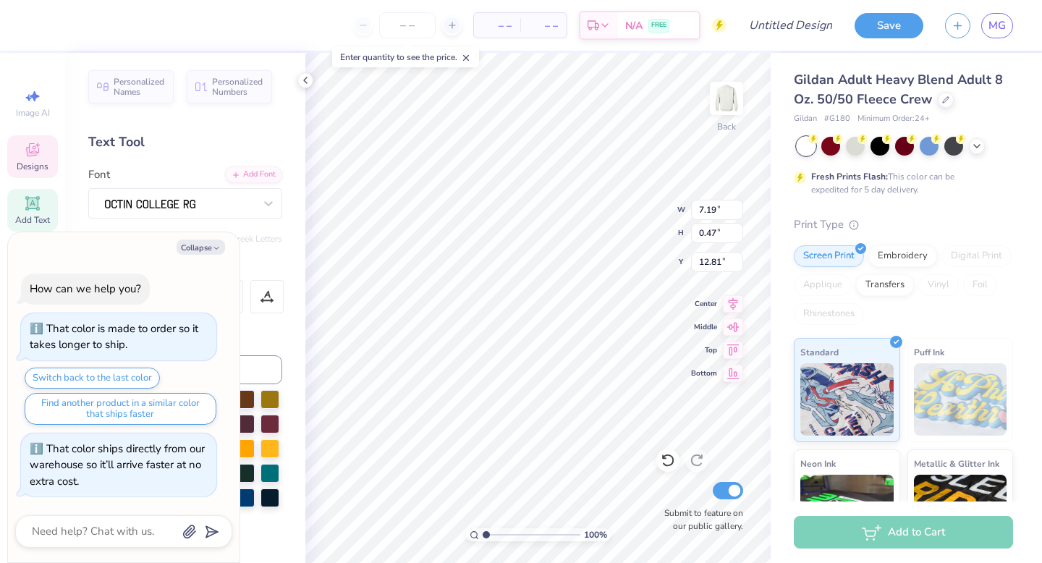
type textarea "x"
type textarea "university o"
type textarea "x"
type textarea "university of"
type textarea "x"
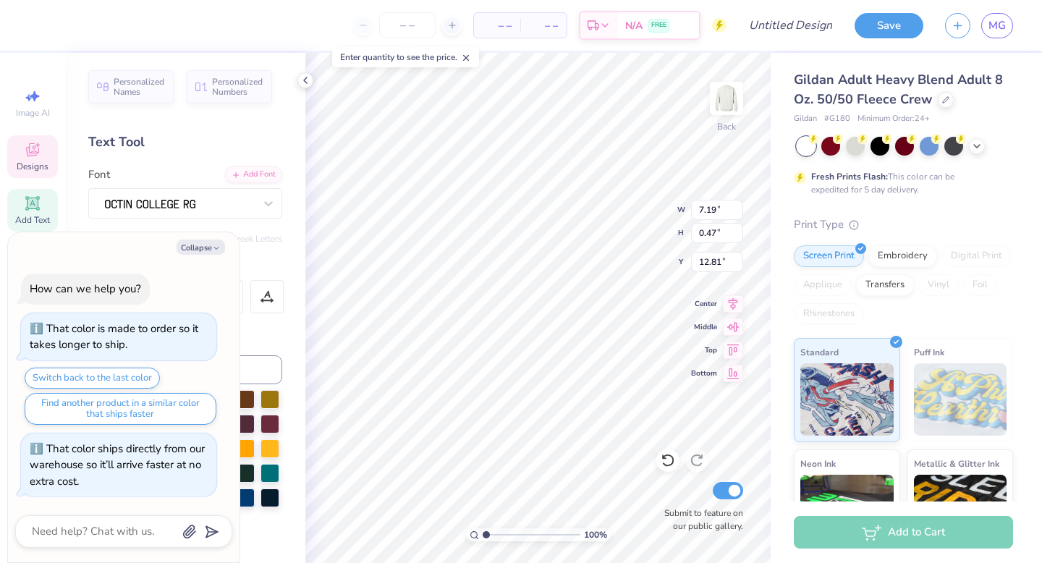
type textarea "university of"
type textarea "x"
type textarea "university of m"
type textarea "x"
type textarea "university of mi"
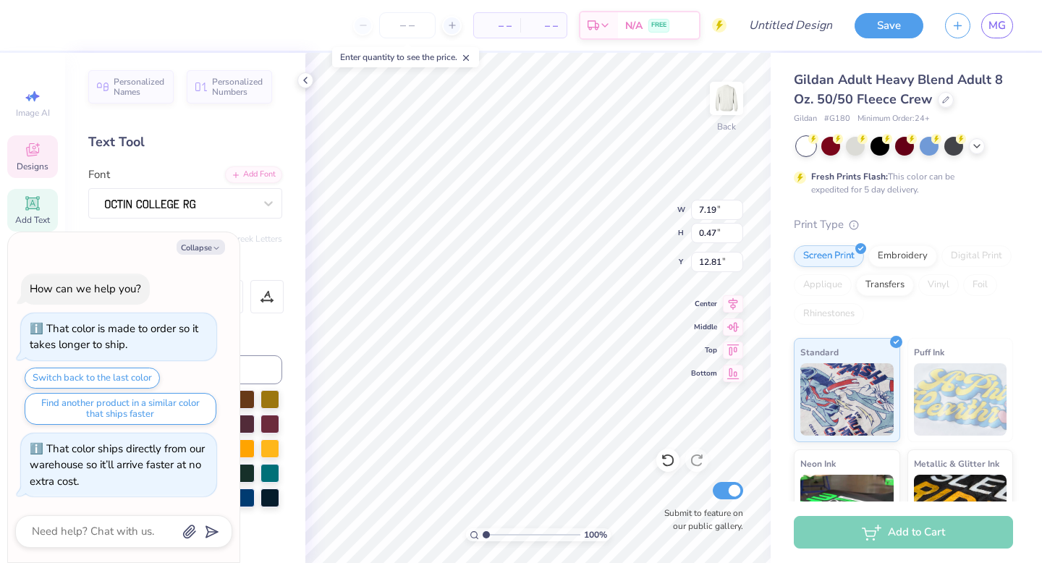
type textarea "x"
type textarea "university of mis"
type textarea "x"
type textarea "university of miss"
type textarea "x"
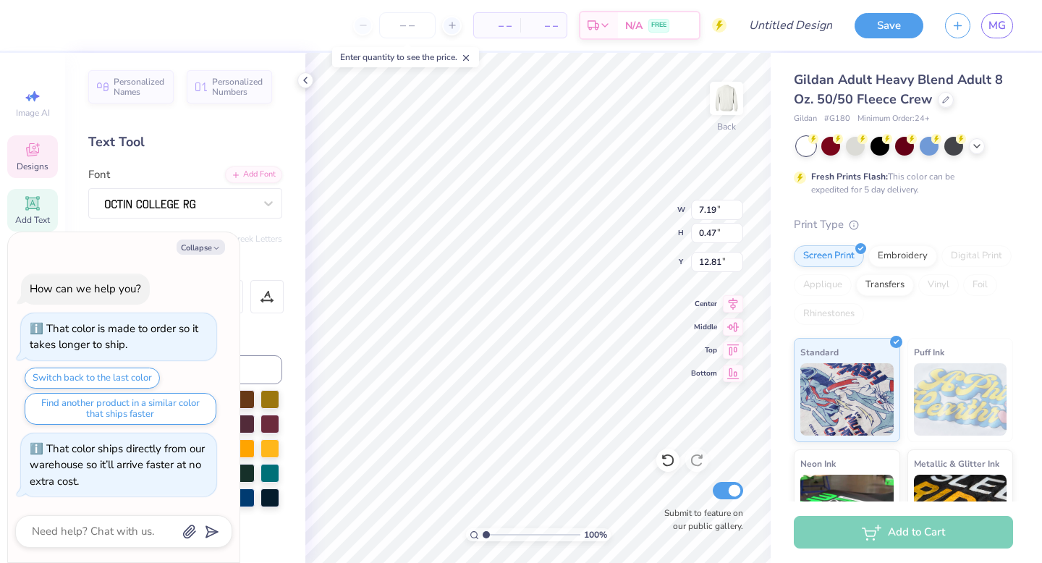
type textarea "university of misso"
type textarea "x"
type textarea "university of missou"
type textarea "x"
type textarea "university of missour"
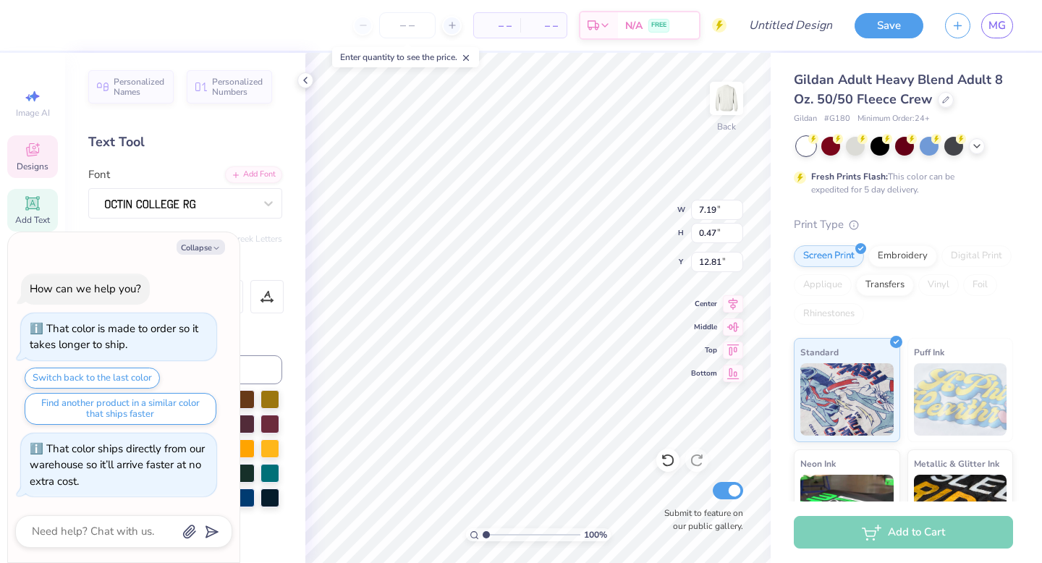
scroll to position [0, 5]
type textarea "x"
type textarea "[GEOGRAPHIC_DATA][US_STATE]"
type textarea "x"
type input "8.76"
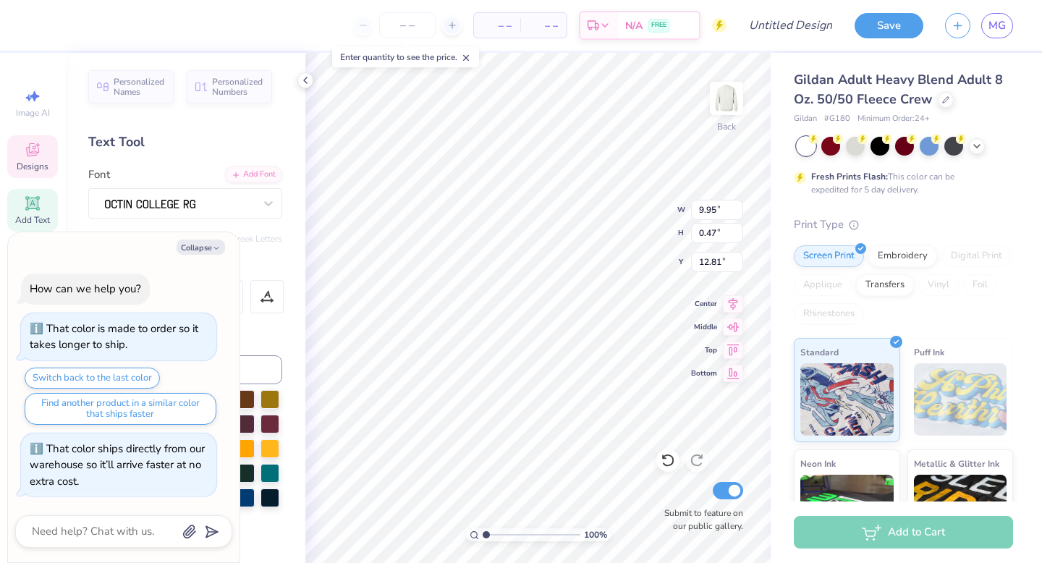
type input "0.42"
type input "12.87"
type textarea "x"
type input "7.56"
type input "0.36"
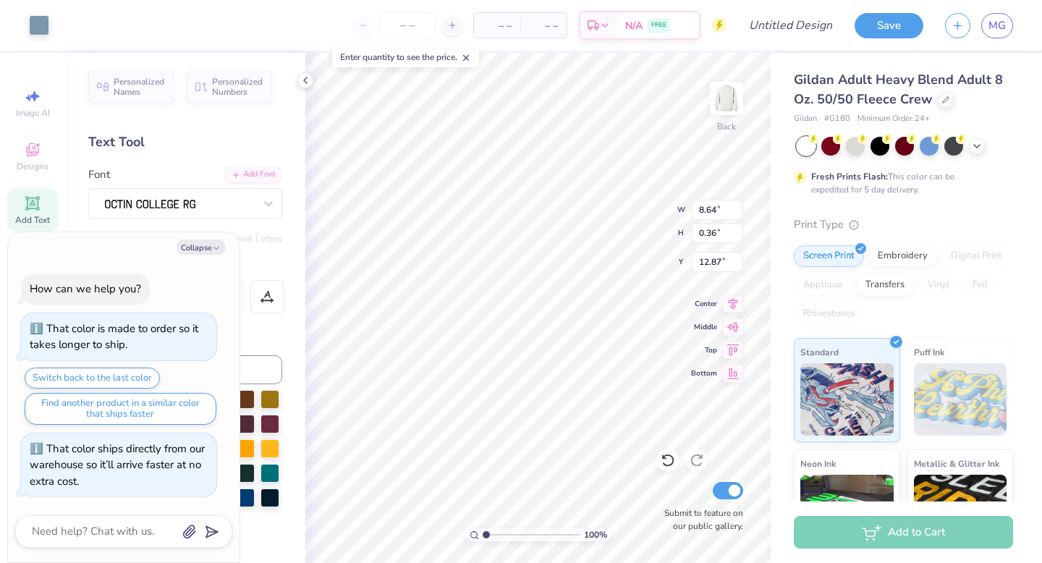
type textarea "x"
type input "12.65"
type textarea "x"
type input "9.88"
type input "0.41"
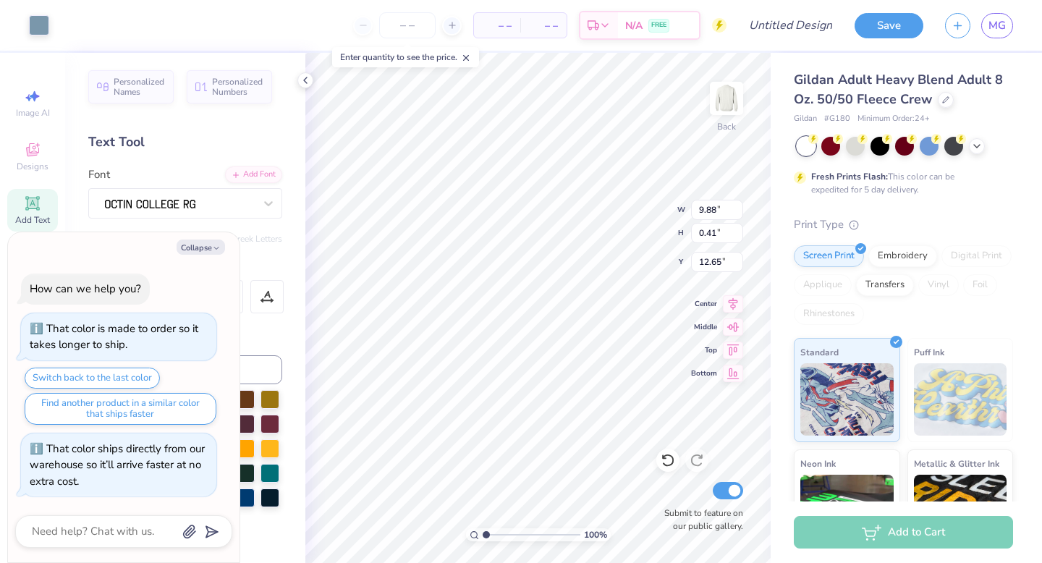
type textarea "x"
type input "12.57"
type textarea "x"
type input "3.00"
click at [40, 30] on div at bounding box center [39, 24] width 20 height 20
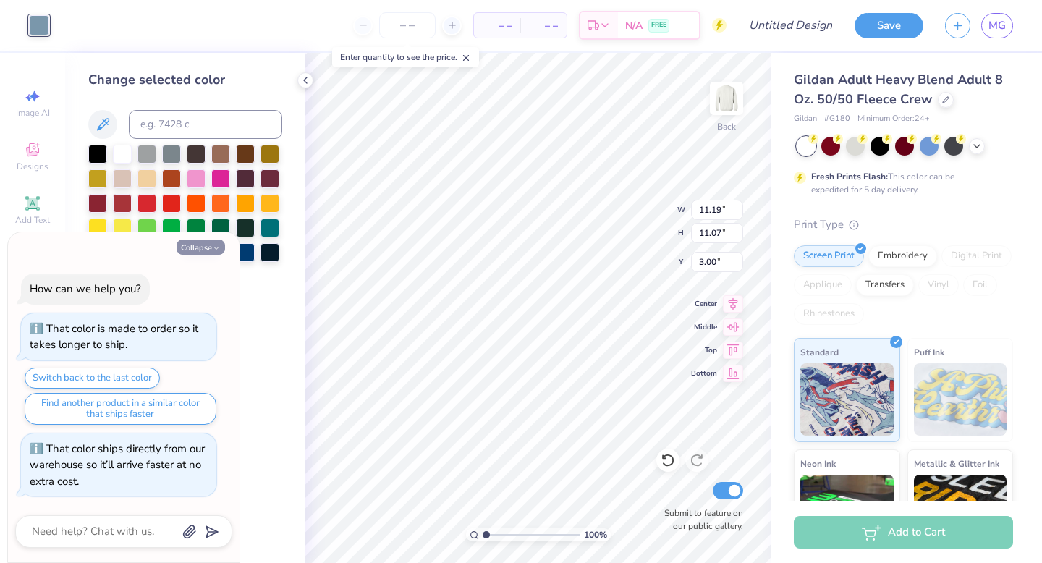
click at [200, 249] on button "Collapse" at bounding box center [201, 247] width 48 height 15
type textarea "x"
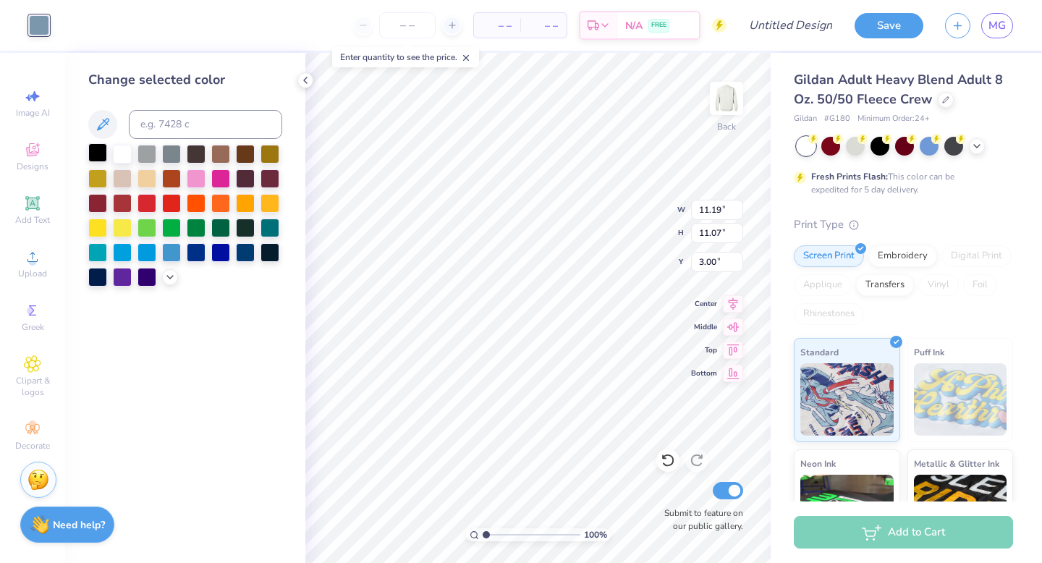
click at [99, 153] on div at bounding box center [97, 152] width 19 height 19
click at [169, 152] on div at bounding box center [171, 152] width 19 height 19
click at [169, 276] on polyline at bounding box center [170, 275] width 6 height 3
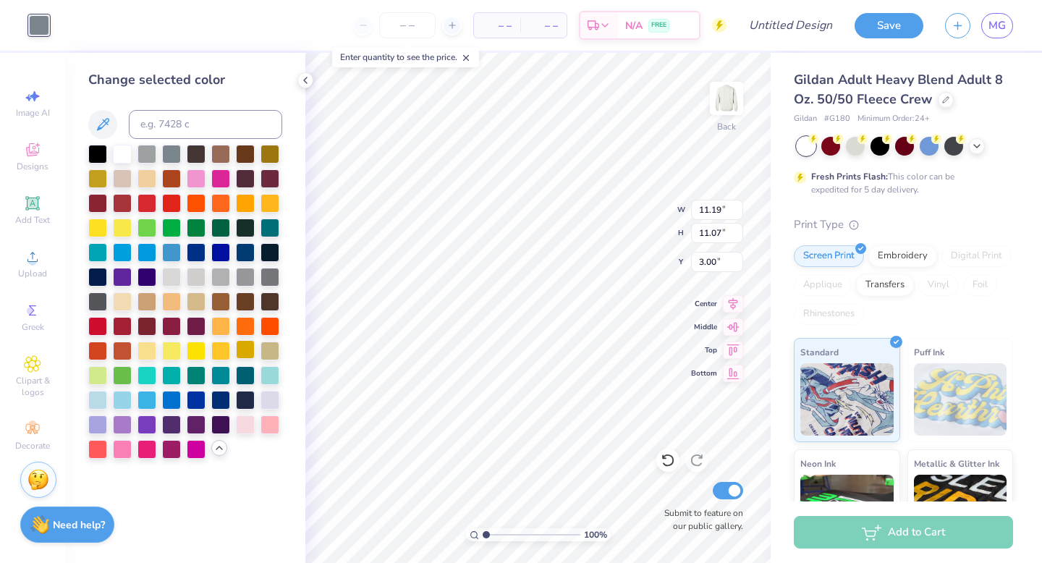
click at [243, 349] on div at bounding box center [245, 349] width 19 height 19
click at [103, 154] on div at bounding box center [97, 152] width 19 height 19
click at [123, 151] on div at bounding box center [122, 152] width 19 height 19
click at [882, 142] on div at bounding box center [880, 144] width 19 height 19
click at [852, 147] on div at bounding box center [855, 144] width 19 height 19
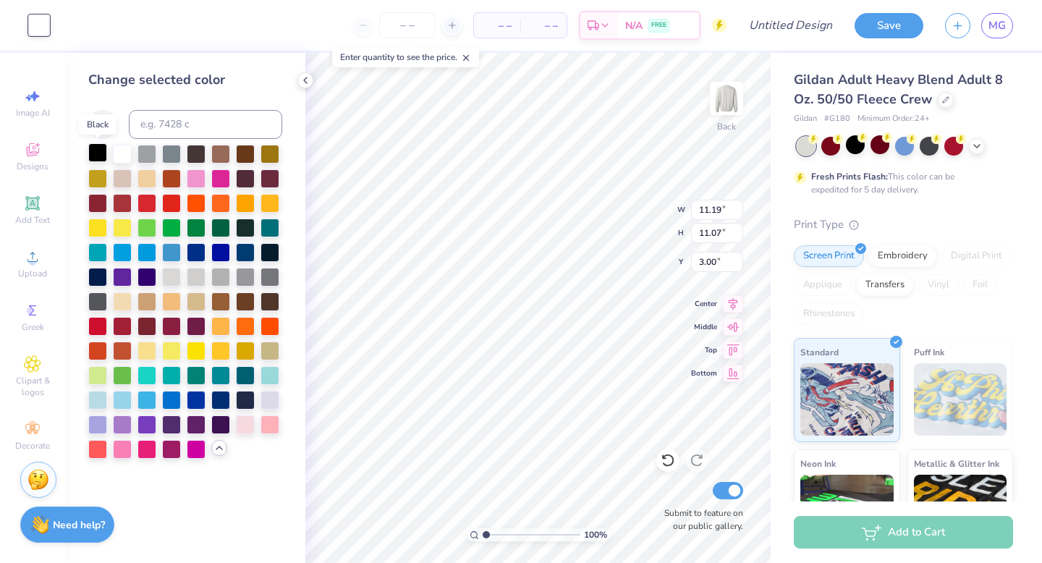
click at [101, 155] on div at bounding box center [97, 152] width 19 height 19
click at [270, 272] on div at bounding box center [270, 275] width 19 height 19
click at [980, 151] on div at bounding box center [977, 145] width 16 height 16
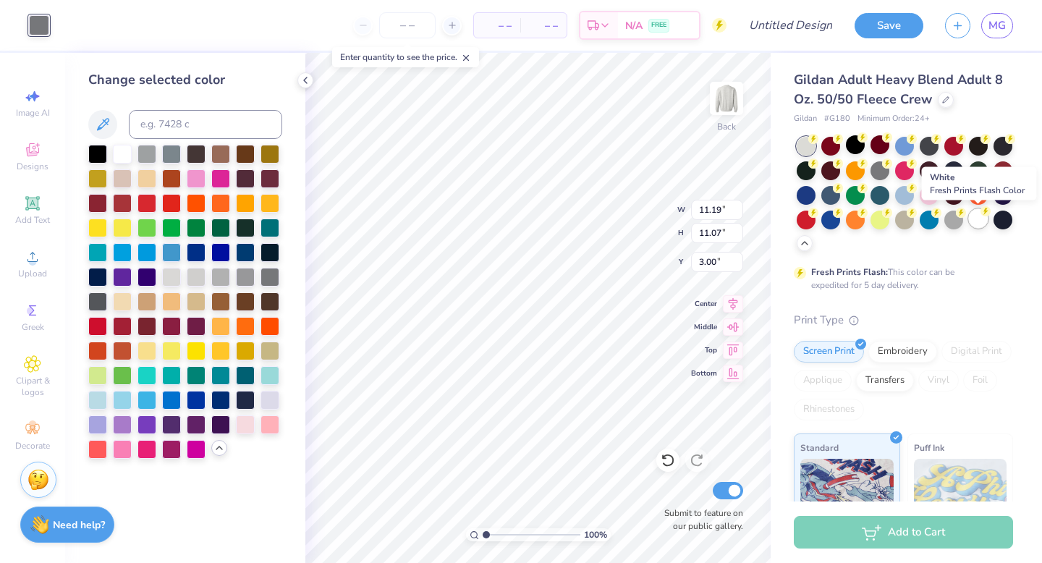
click at [983, 223] on div at bounding box center [978, 218] width 19 height 19
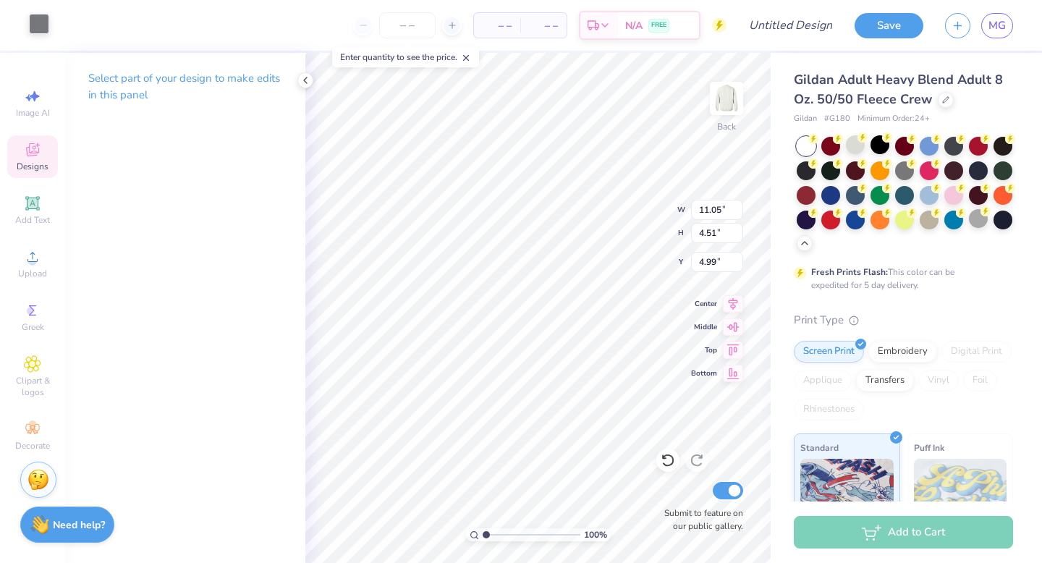
click at [34, 23] on div at bounding box center [39, 24] width 20 height 20
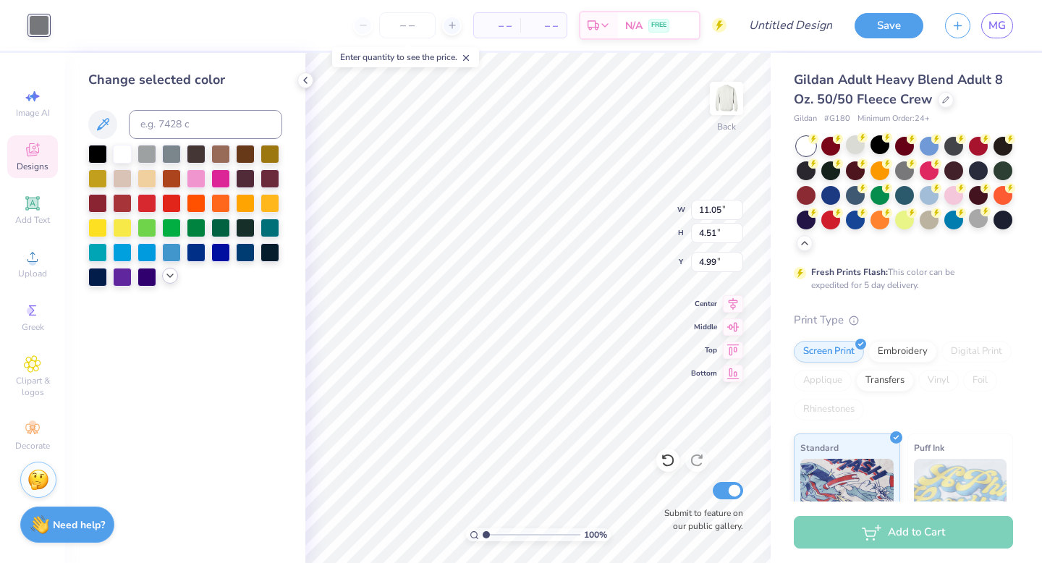
click at [166, 276] on icon at bounding box center [170, 276] width 12 height 12
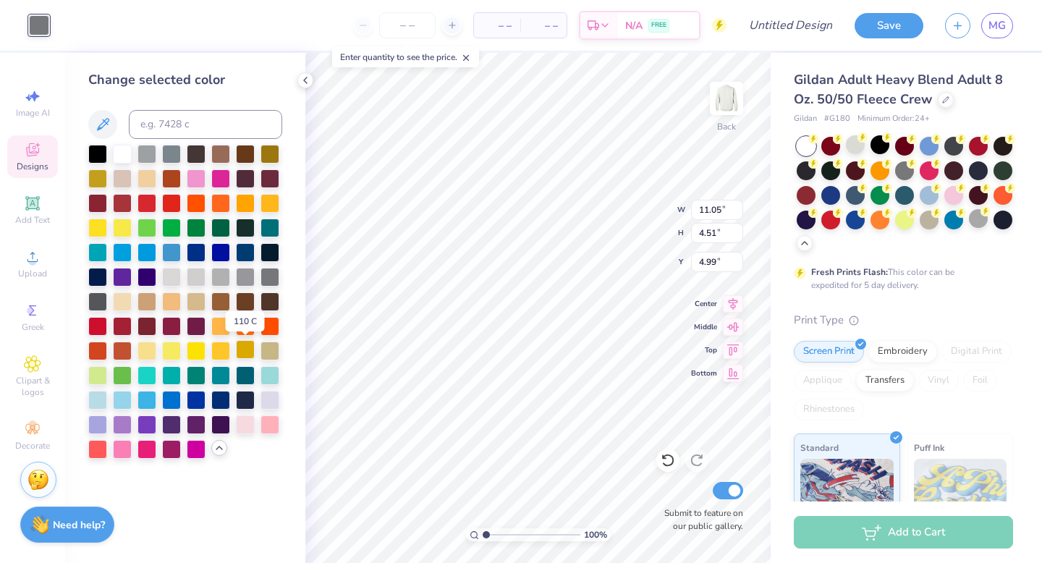
click at [242, 350] on div at bounding box center [245, 349] width 19 height 19
click at [173, 159] on div at bounding box center [171, 152] width 19 height 19
click at [218, 346] on div at bounding box center [220, 349] width 19 height 19
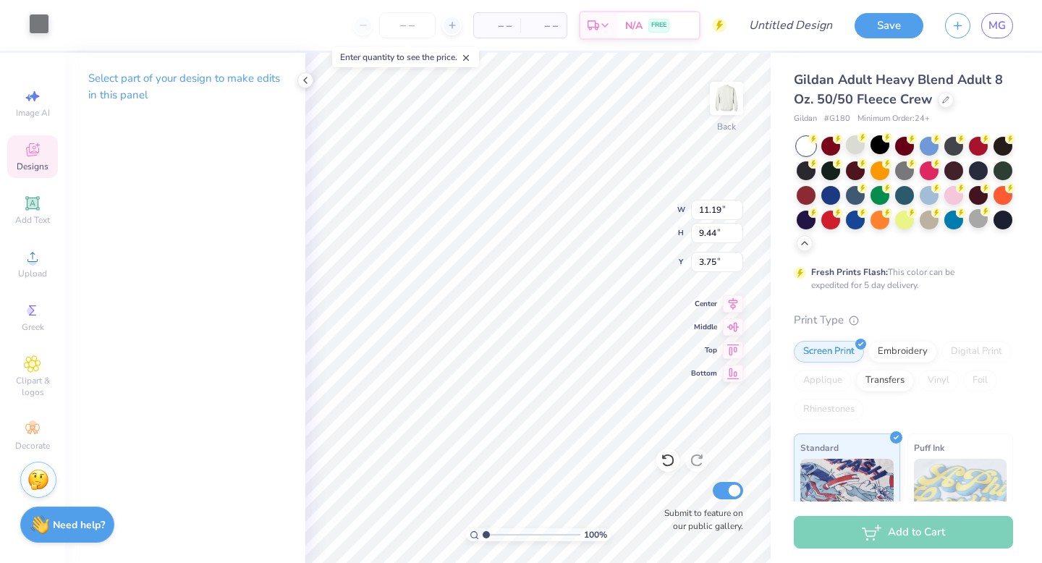
click at [37, 24] on div at bounding box center [39, 24] width 20 height 20
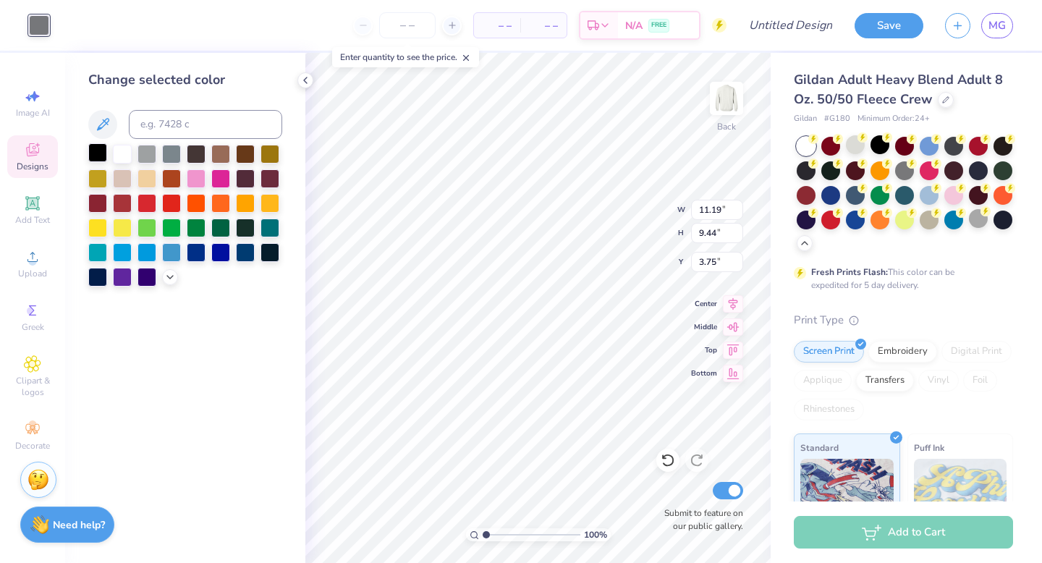
click at [98, 156] on div at bounding box center [97, 152] width 19 height 19
click at [175, 153] on div at bounding box center [171, 152] width 19 height 19
click at [142, 151] on div at bounding box center [147, 152] width 19 height 19
click at [194, 151] on div at bounding box center [196, 152] width 19 height 19
click at [169, 277] on icon at bounding box center [170, 276] width 12 height 12
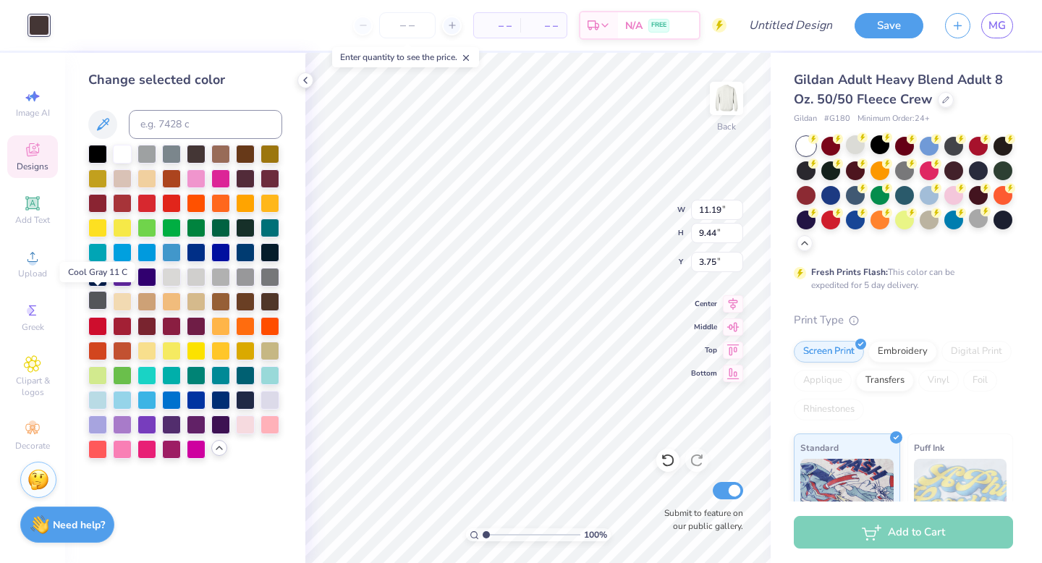
click at [100, 302] on div at bounding box center [97, 300] width 19 height 19
click at [196, 156] on div at bounding box center [196, 152] width 19 height 19
type input "10.84"
type input "0.43"
type input "3.00"
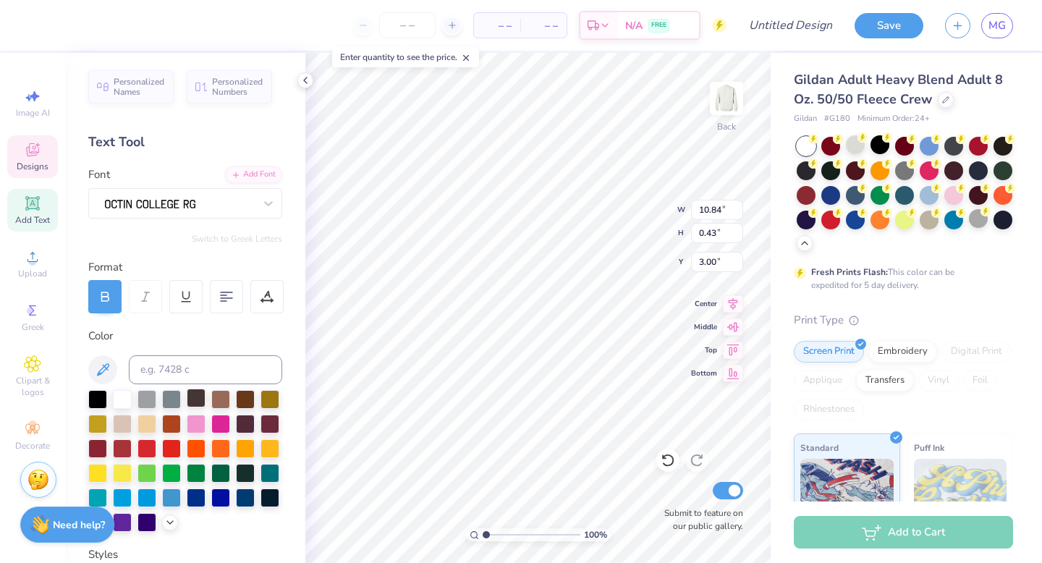
click at [198, 400] on div at bounding box center [196, 398] width 19 height 19
click at [194, 398] on div at bounding box center [196, 398] width 19 height 19
click at [200, 394] on div at bounding box center [196, 398] width 19 height 19
click at [194, 399] on div at bounding box center [196, 398] width 19 height 19
click at [33, 20] on div at bounding box center [39, 24] width 20 height 20
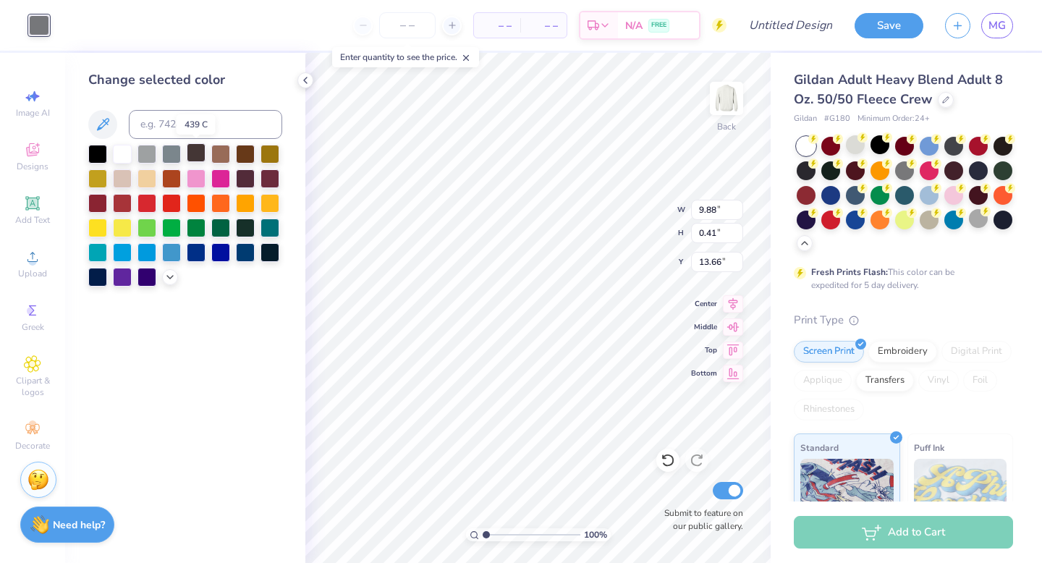
click at [194, 153] on div at bounding box center [196, 152] width 19 height 19
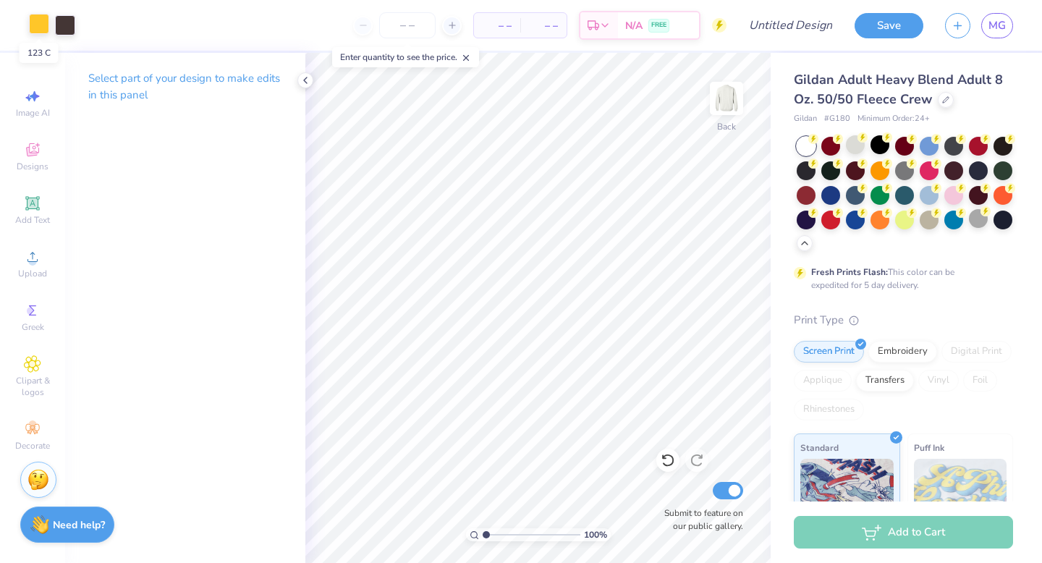
click at [38, 22] on div at bounding box center [39, 24] width 20 height 20
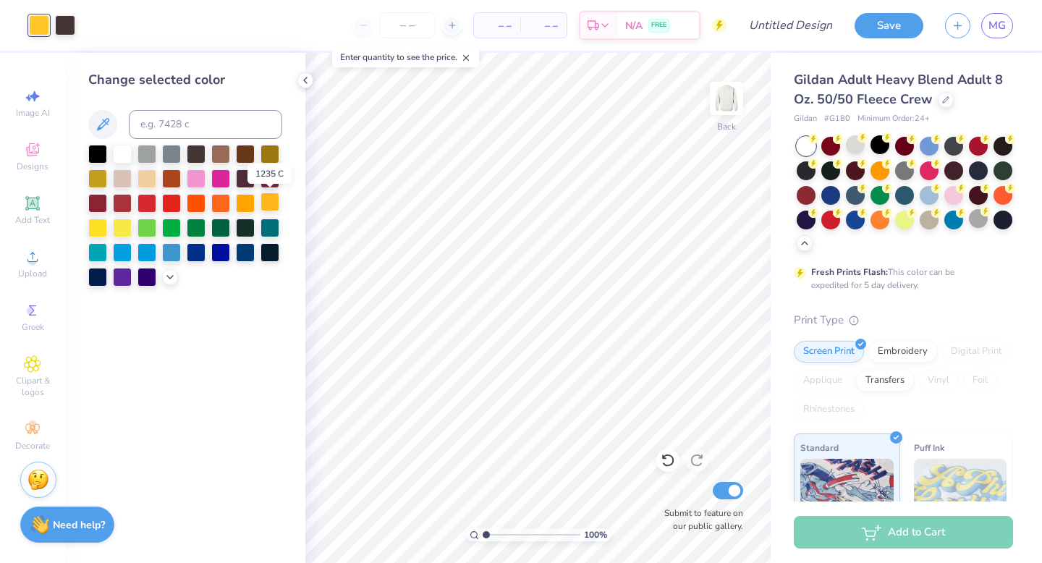
click at [266, 206] on div at bounding box center [270, 202] width 19 height 19
click at [169, 278] on icon at bounding box center [170, 276] width 12 height 12
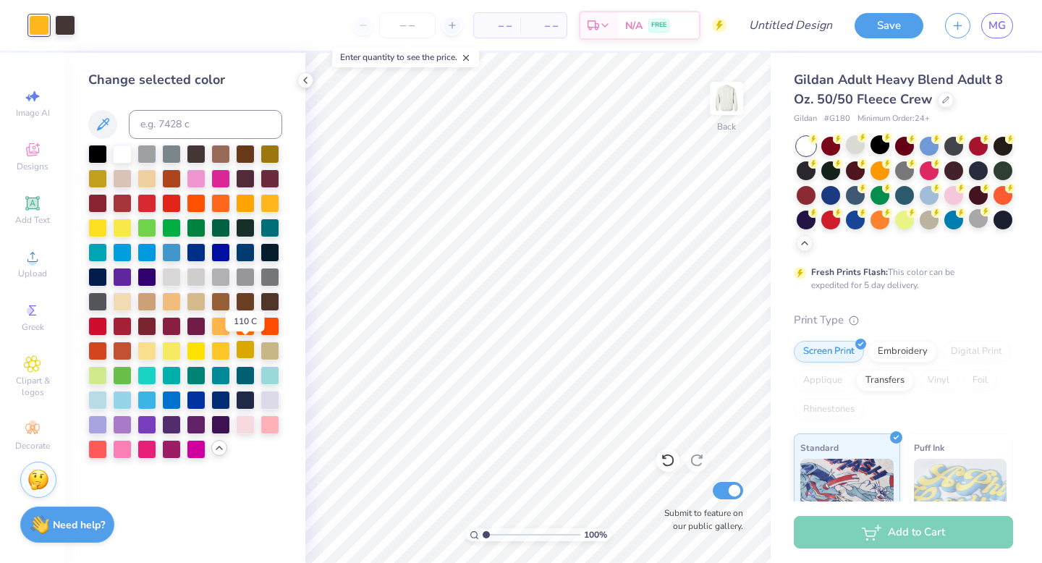
click at [247, 350] on div at bounding box center [245, 349] width 19 height 19
click at [306, 77] on polyline at bounding box center [305, 80] width 3 height 6
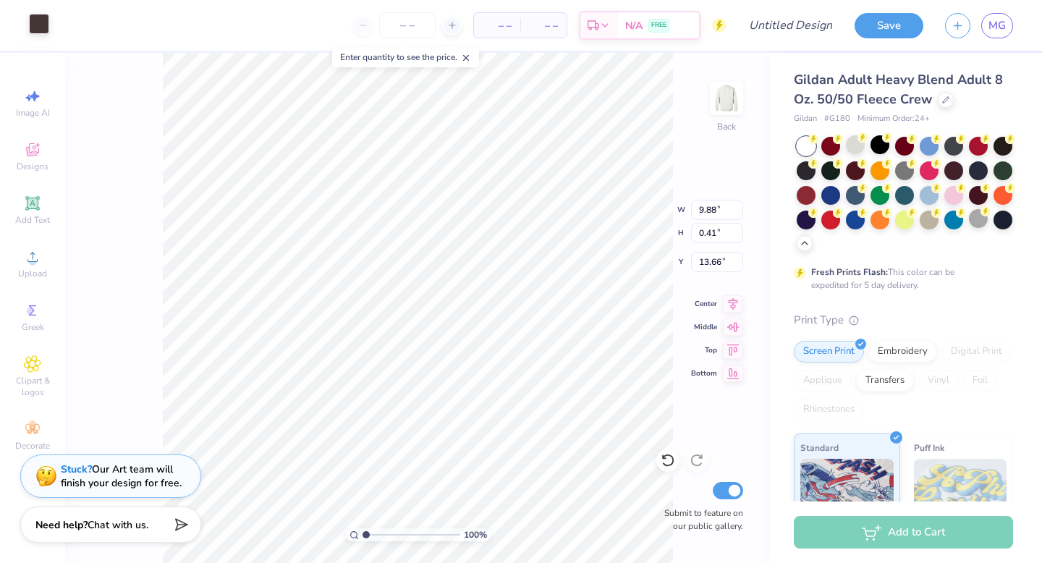
click at [43, 30] on div at bounding box center [39, 24] width 20 height 20
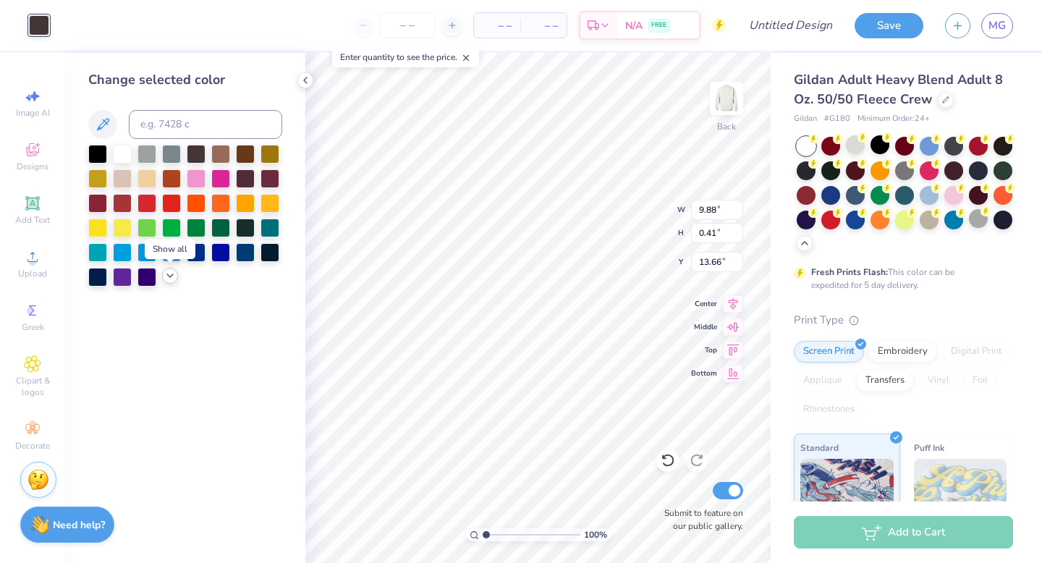
click at [169, 282] on div at bounding box center [170, 276] width 16 height 16
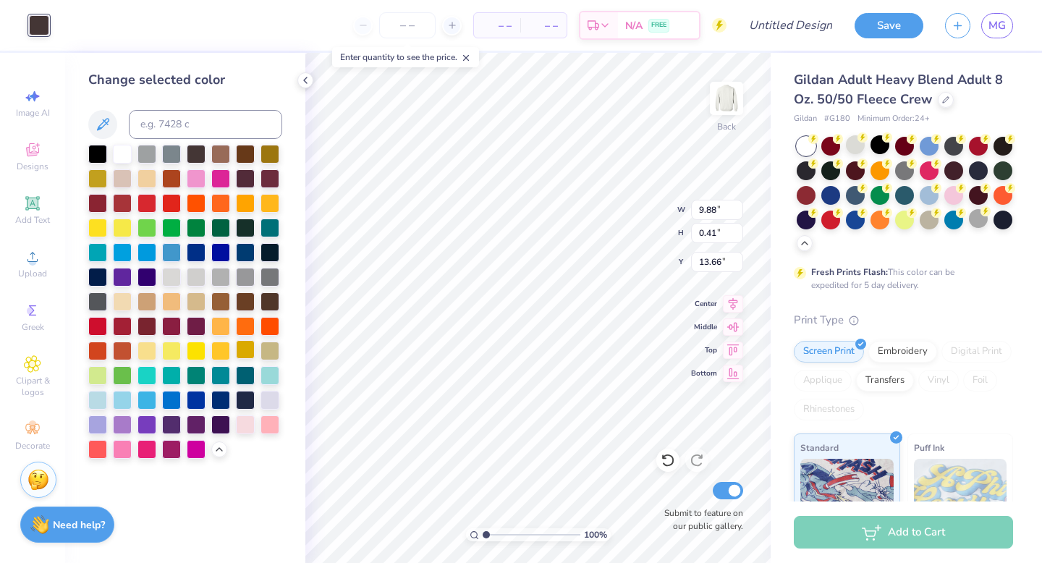
click at [242, 350] on div at bounding box center [245, 349] width 19 height 19
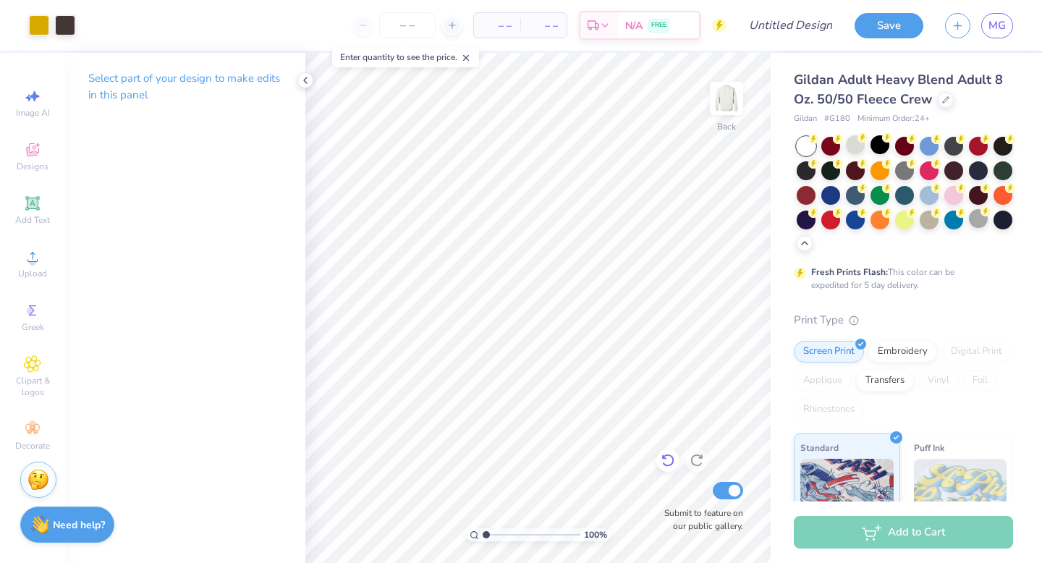
click at [670, 458] on icon at bounding box center [668, 460] width 14 height 14
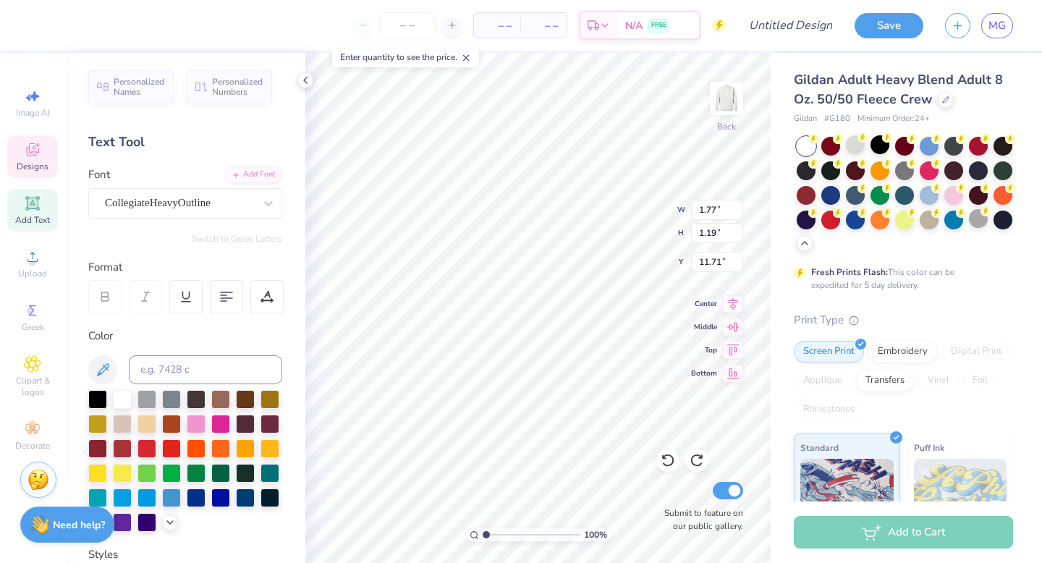
type input "10.73"
type input "1.20"
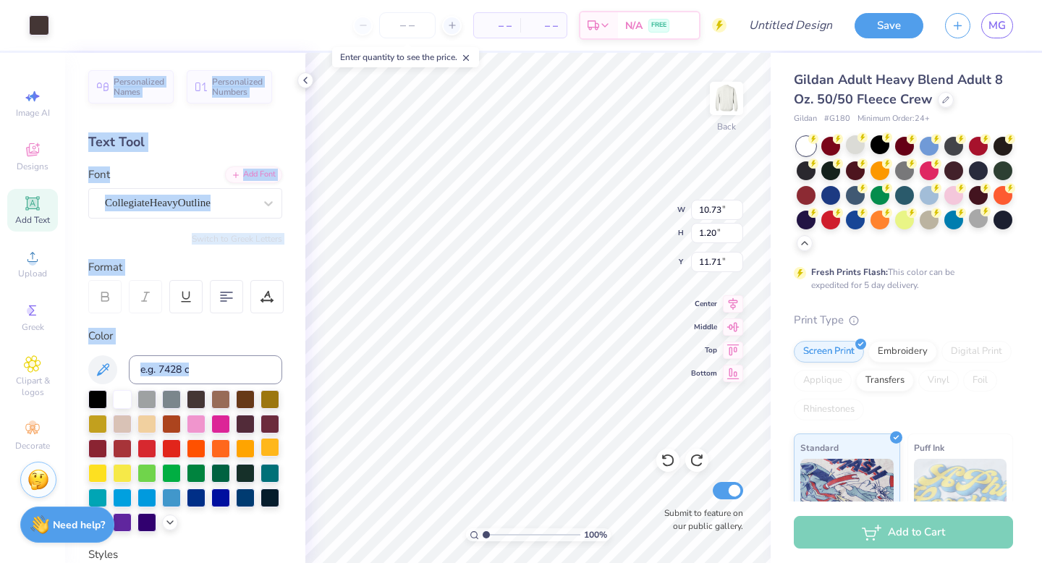
click at [263, 447] on div at bounding box center [270, 447] width 19 height 19
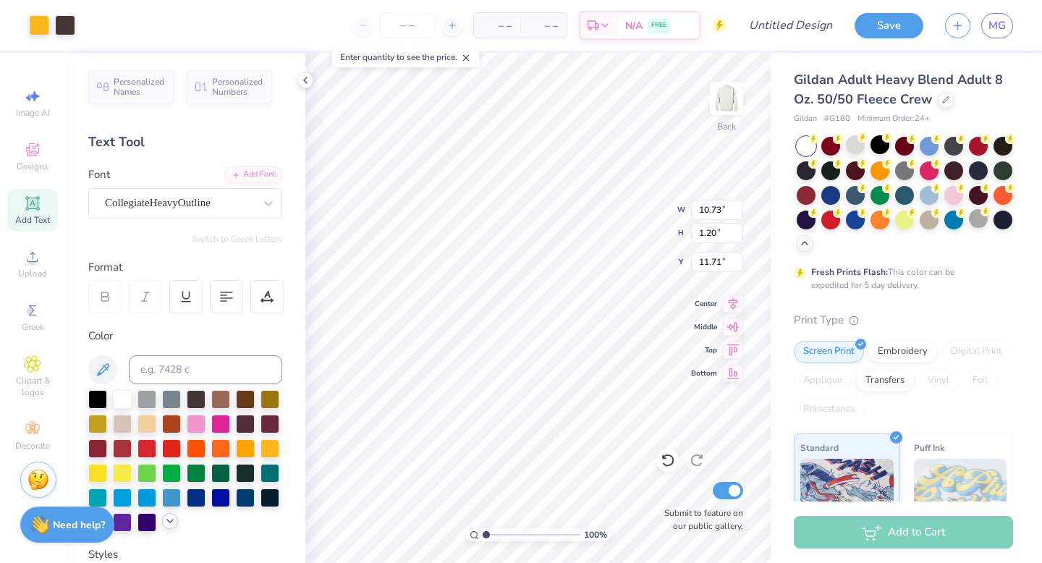
click at [170, 516] on icon at bounding box center [170, 521] width 12 height 12
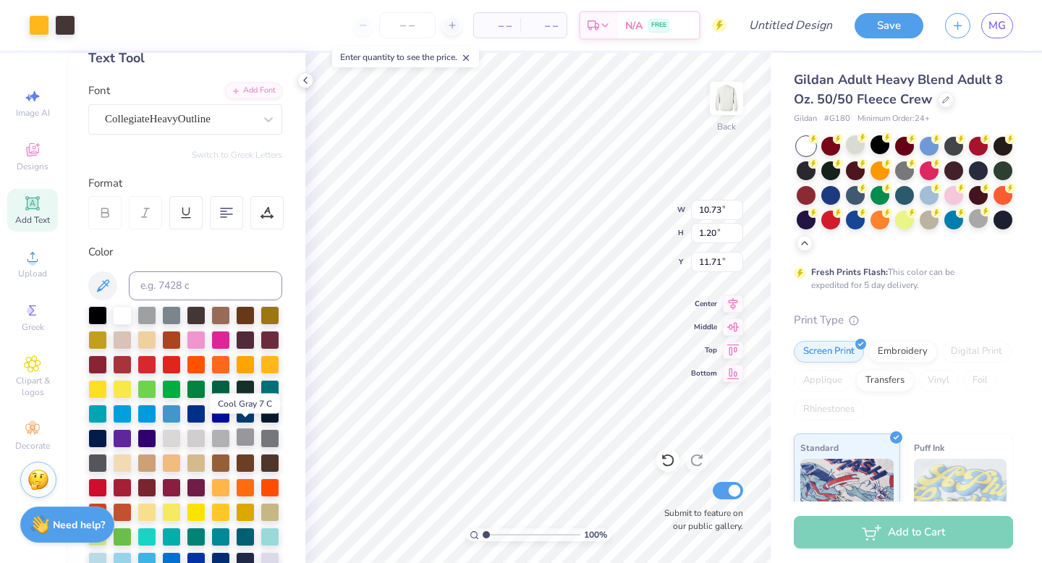
scroll to position [89, 0]
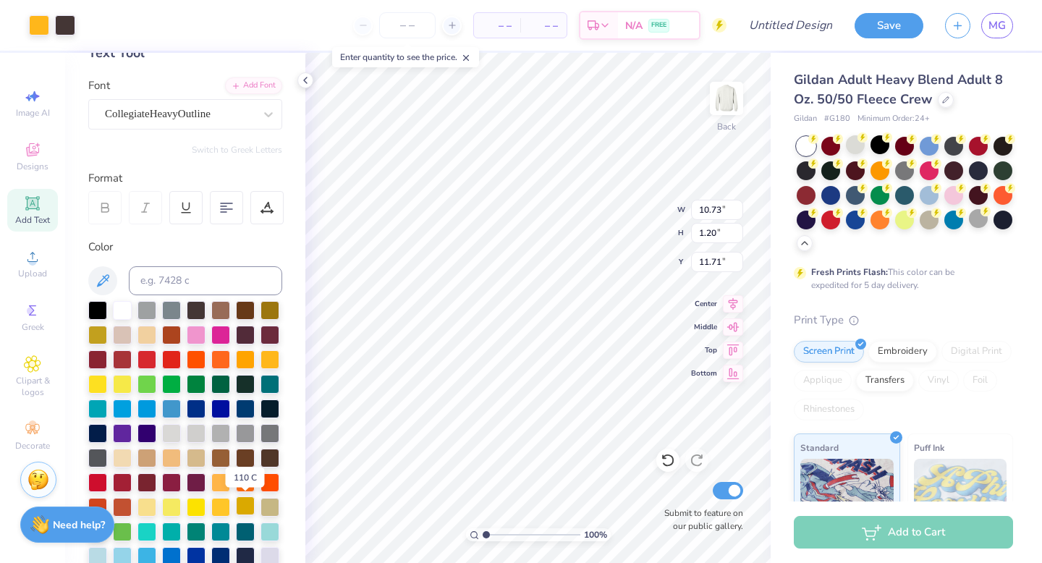
click at [246, 505] on div at bounding box center [245, 505] width 19 height 19
click at [245, 504] on div at bounding box center [245, 505] width 19 height 19
click at [669, 458] on icon at bounding box center [668, 460] width 14 height 14
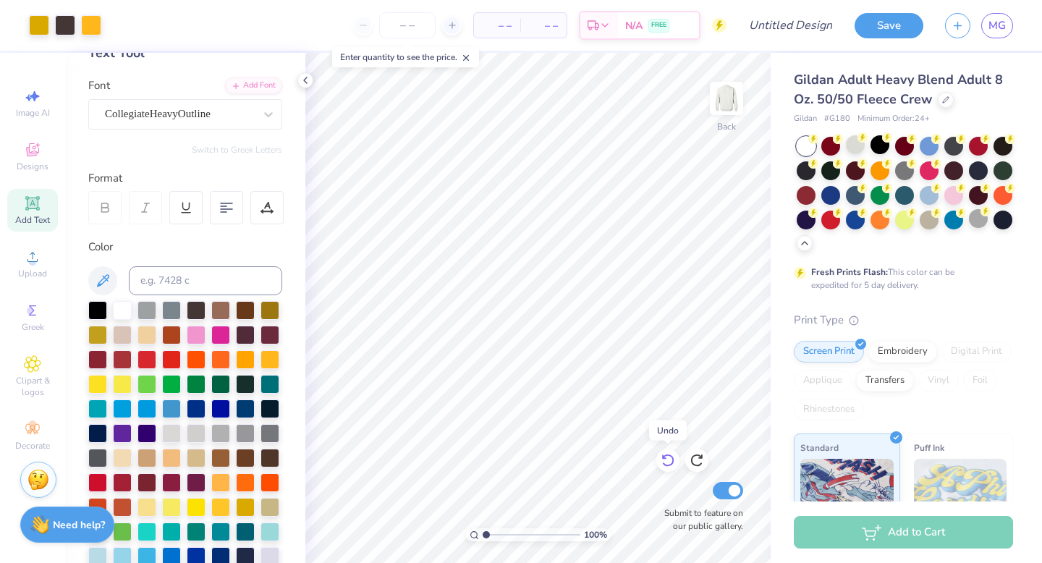
click at [669, 458] on icon at bounding box center [668, 460] width 14 height 14
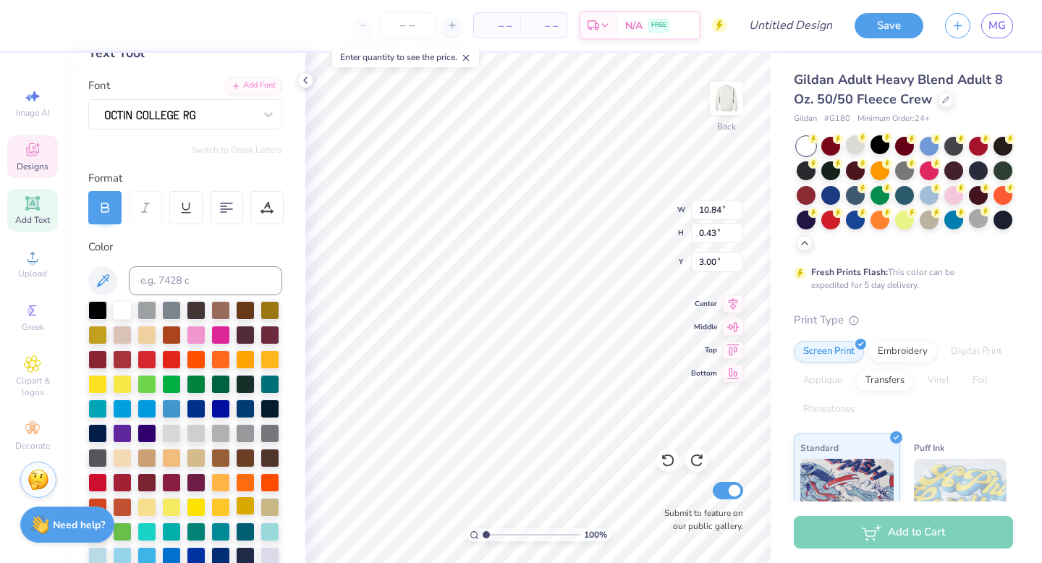
click at [245, 505] on div at bounding box center [245, 505] width 19 height 19
click at [248, 502] on div at bounding box center [245, 505] width 19 height 19
click at [243, 503] on div at bounding box center [245, 505] width 19 height 19
click at [33, 32] on div at bounding box center [39, 24] width 20 height 20
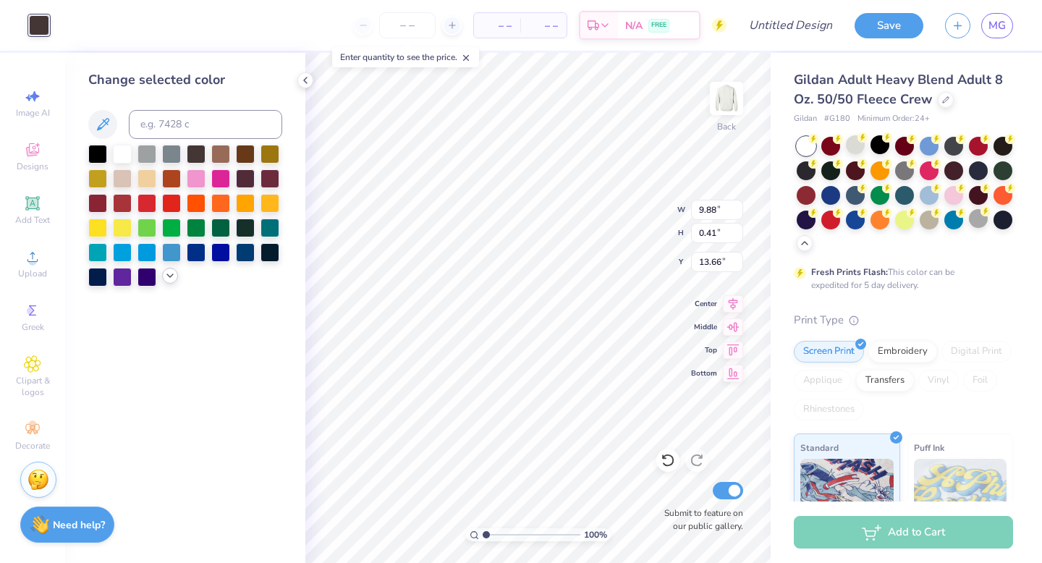
click at [166, 278] on icon at bounding box center [170, 276] width 12 height 12
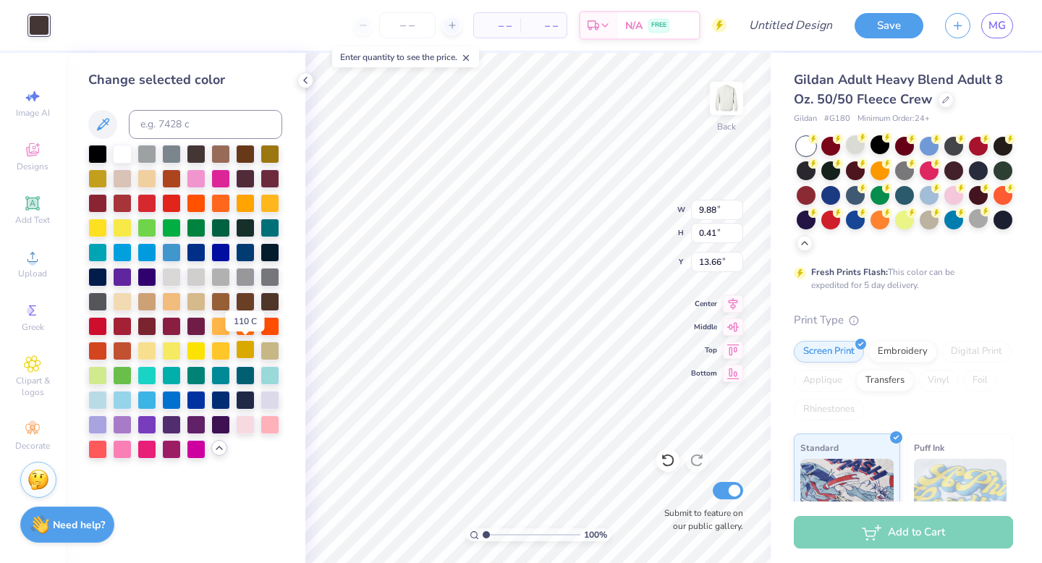
click at [248, 345] on div at bounding box center [245, 349] width 19 height 19
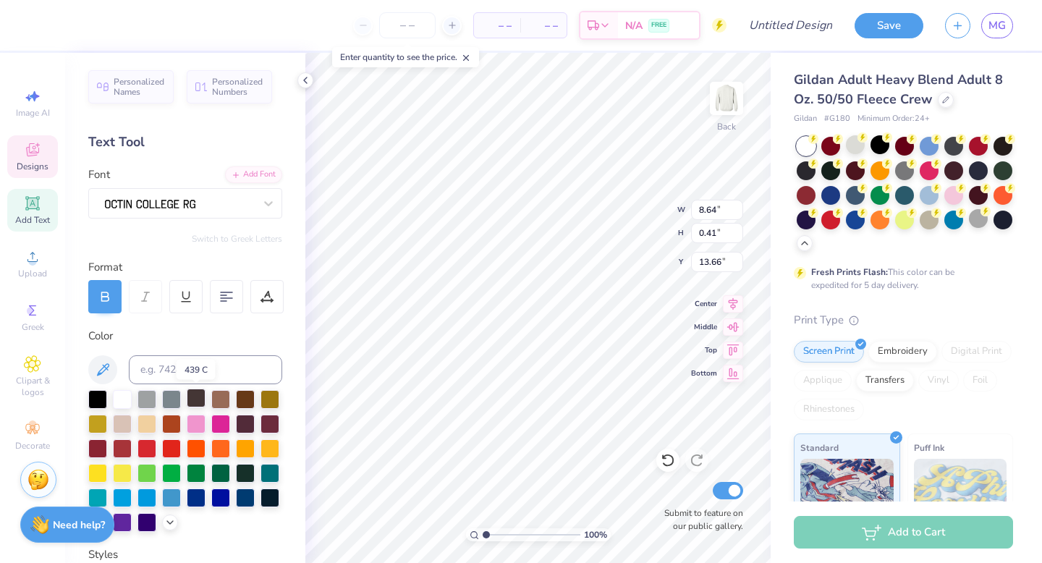
click at [195, 401] on div at bounding box center [196, 398] width 19 height 19
click at [198, 402] on div at bounding box center [196, 398] width 19 height 19
type input "11.11"
type input "0.46"
type input "13.59"
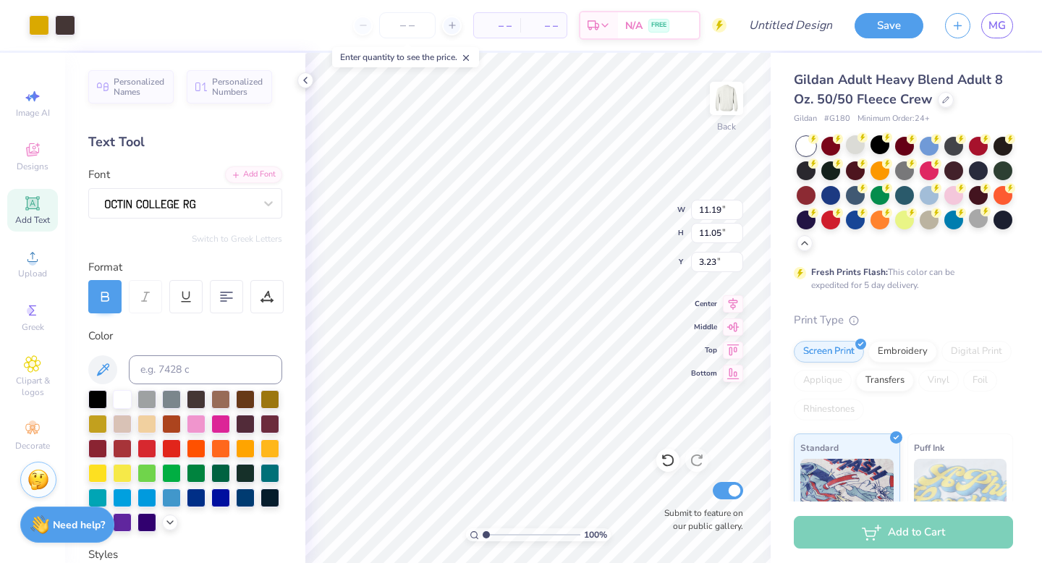
type input "3.23"
click at [859, 145] on div at bounding box center [855, 144] width 19 height 19
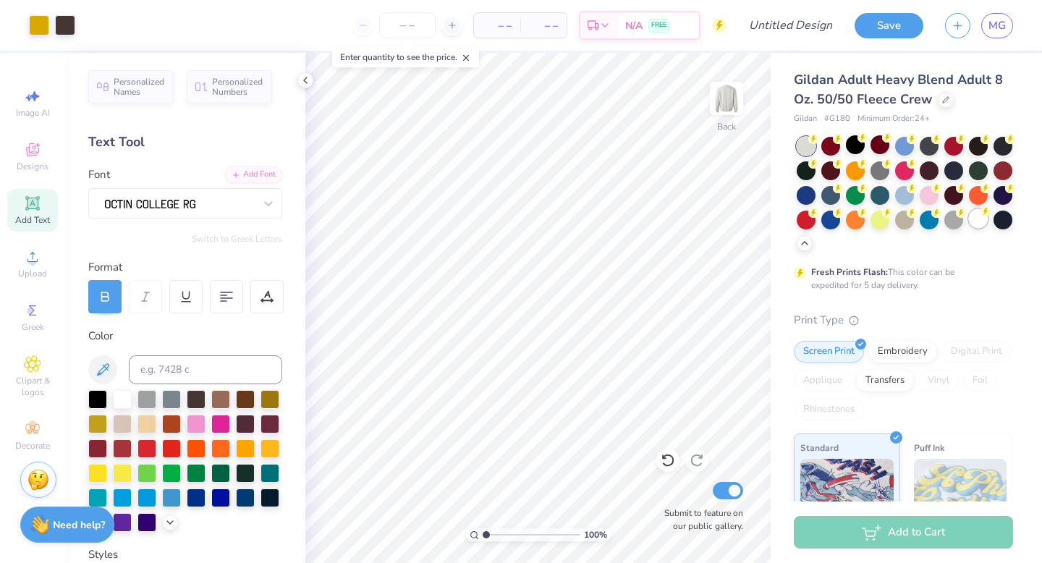
click at [978, 220] on div at bounding box center [978, 218] width 19 height 19
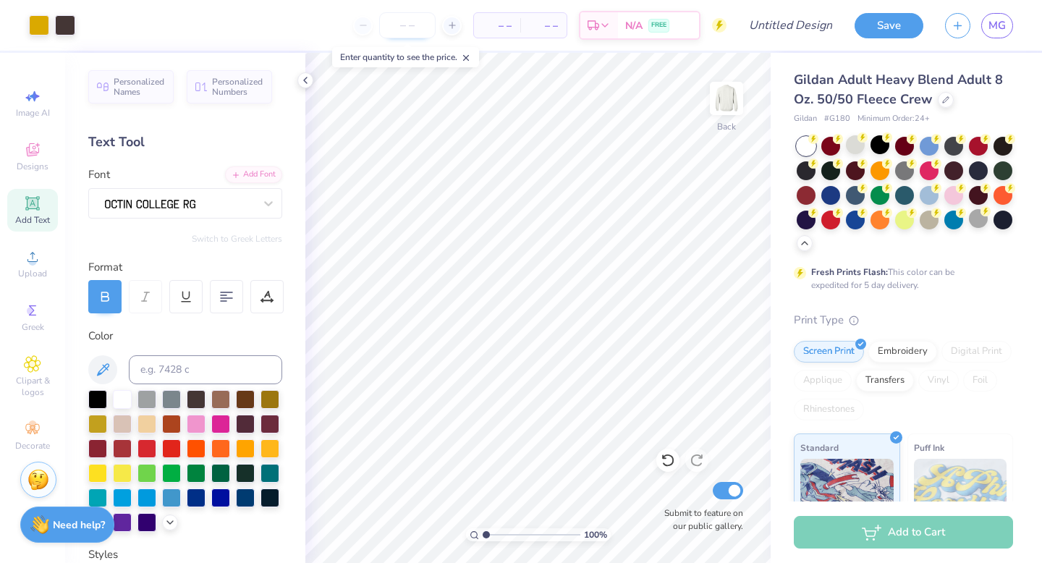
click at [413, 19] on input "number" at bounding box center [407, 25] width 56 height 26
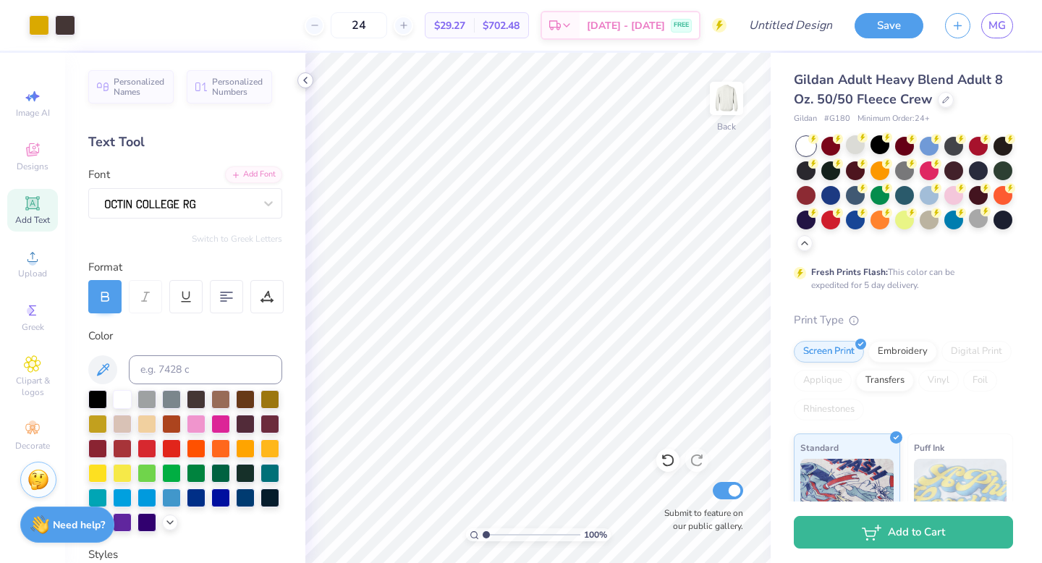
type input "24"
click at [309, 79] on icon at bounding box center [306, 81] width 12 height 12
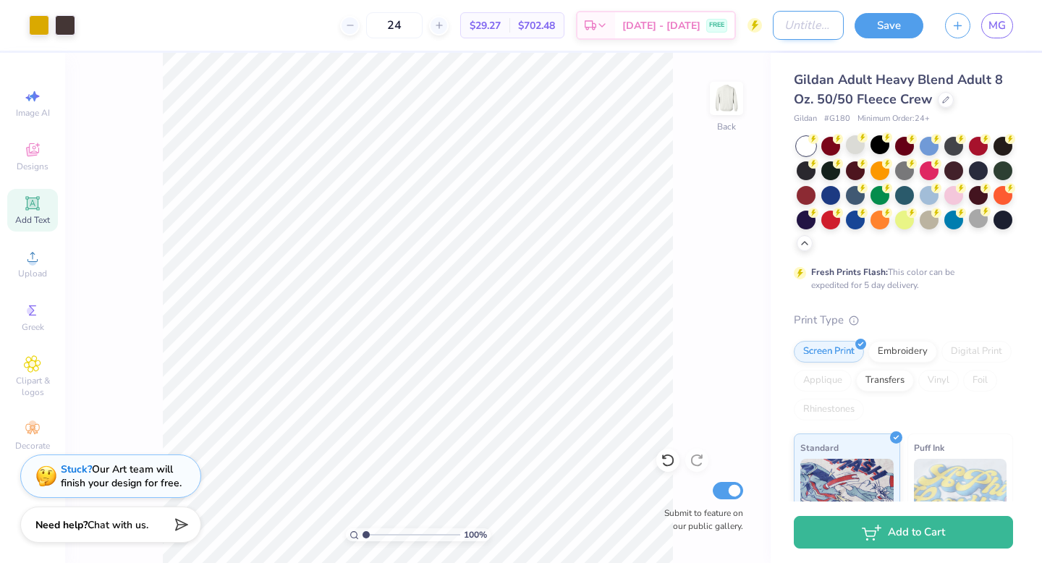
click at [780, 28] on input "Design Title" at bounding box center [808, 25] width 71 height 29
type input "Homecoming 2025"
click at [41, 32] on div at bounding box center [39, 24] width 20 height 20
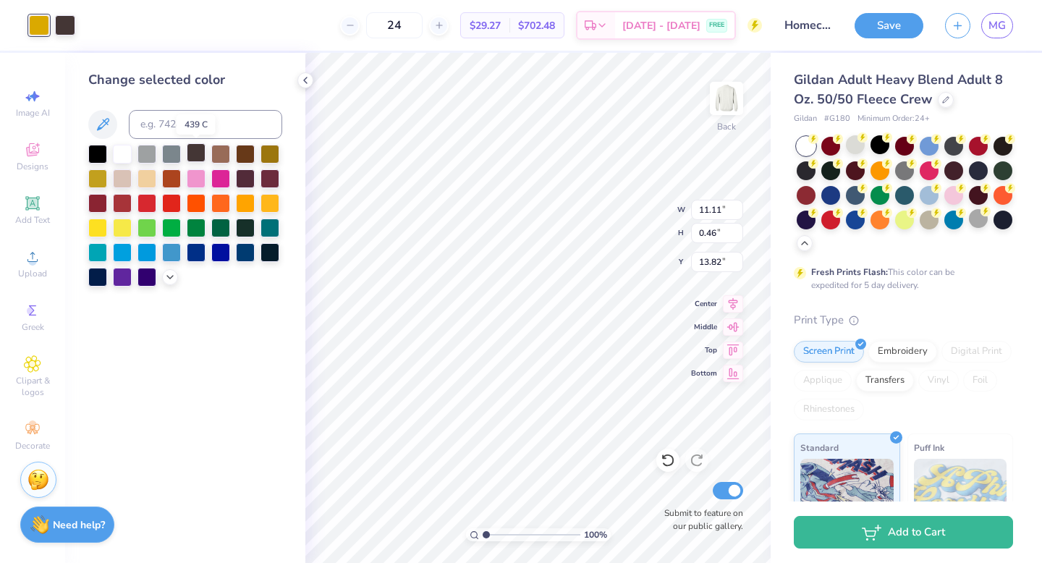
click at [192, 153] on div at bounding box center [196, 152] width 19 height 19
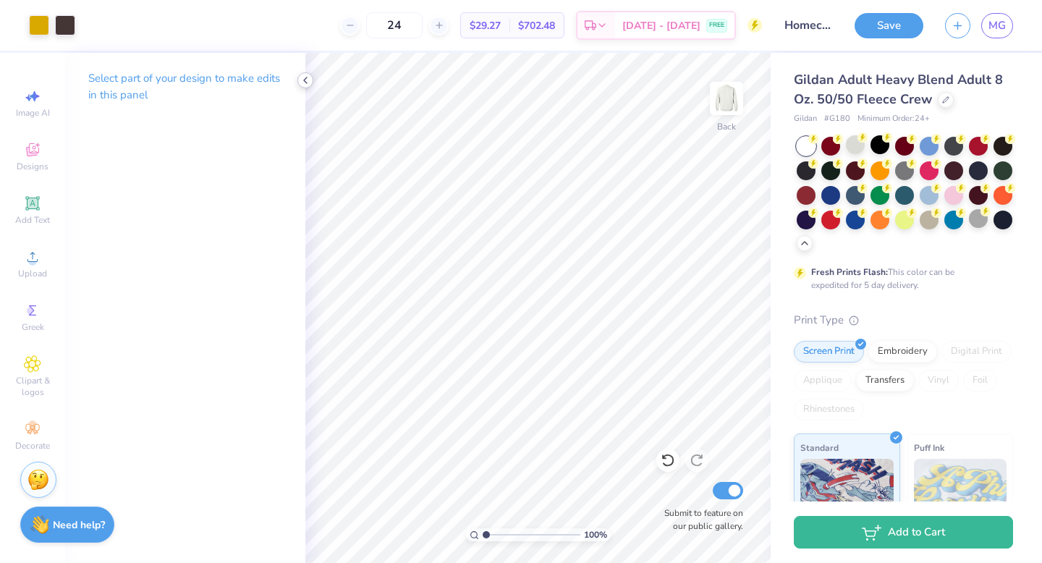
click at [304, 84] on icon at bounding box center [306, 81] width 12 height 12
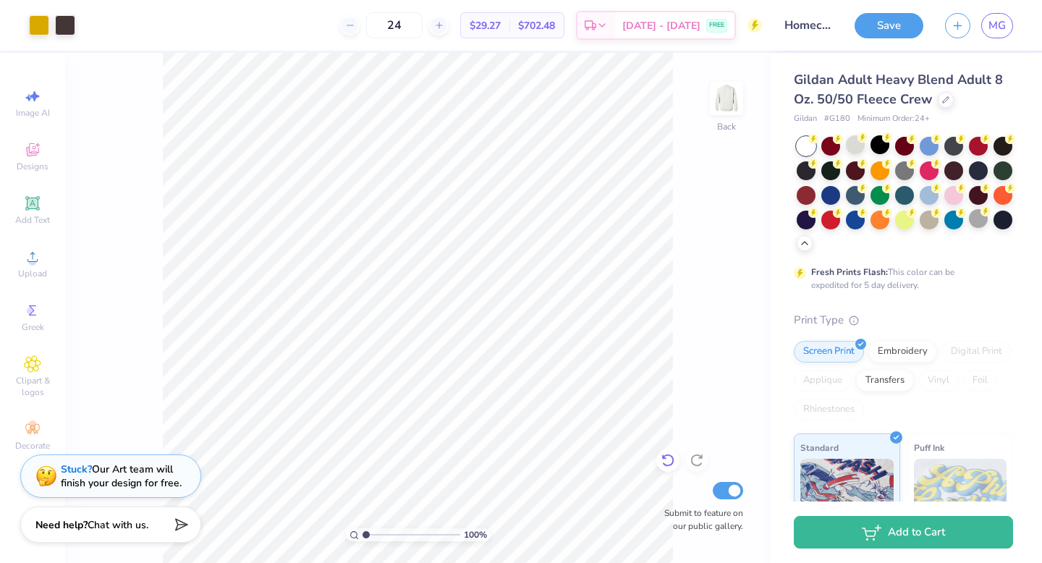
click at [663, 458] on icon at bounding box center [664, 457] width 3 height 3
click at [696, 460] on icon at bounding box center [697, 460] width 14 height 14
click at [882, 28] on button "Save" at bounding box center [889, 23] width 69 height 25
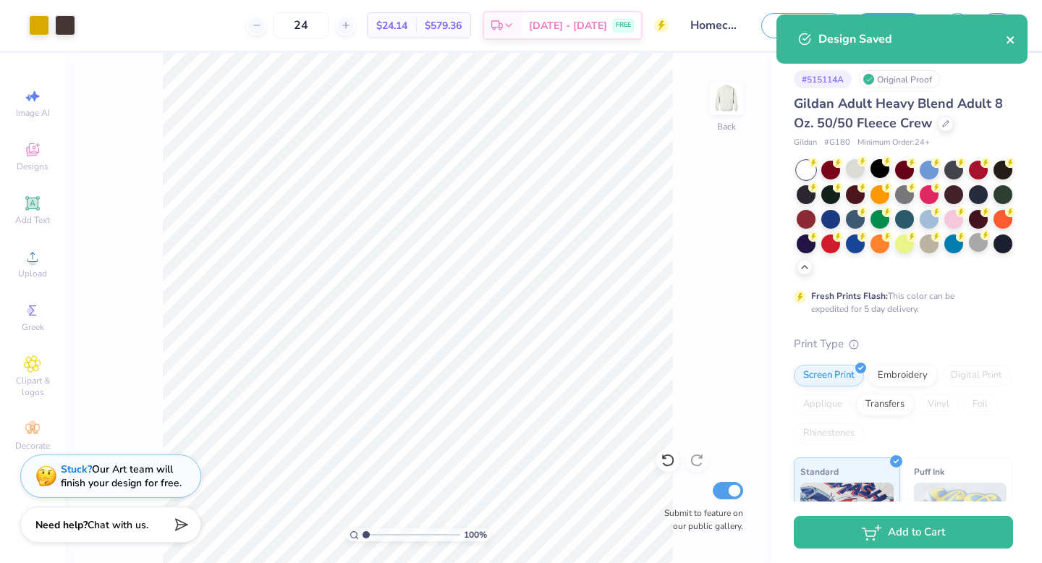
click at [1011, 38] on icon "close" at bounding box center [1010, 39] width 7 height 7
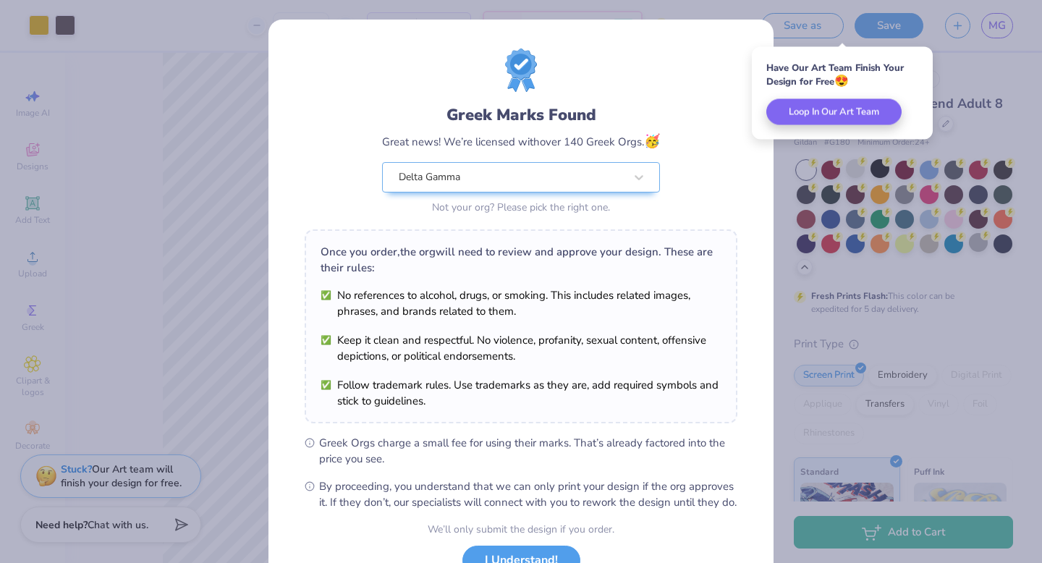
scroll to position [114, 0]
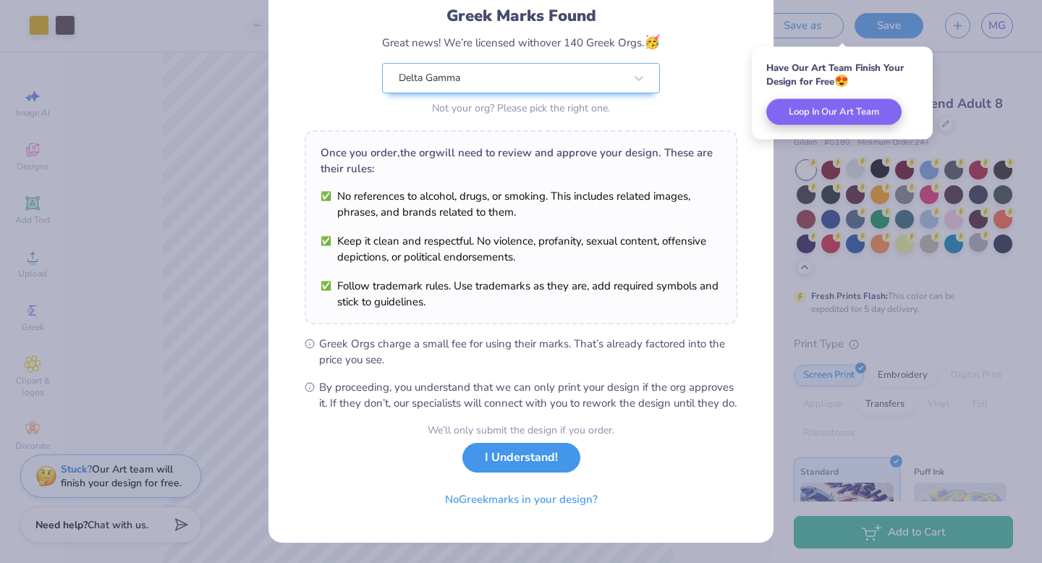
click at [545, 460] on button "I Understand!" at bounding box center [521, 458] width 118 height 30
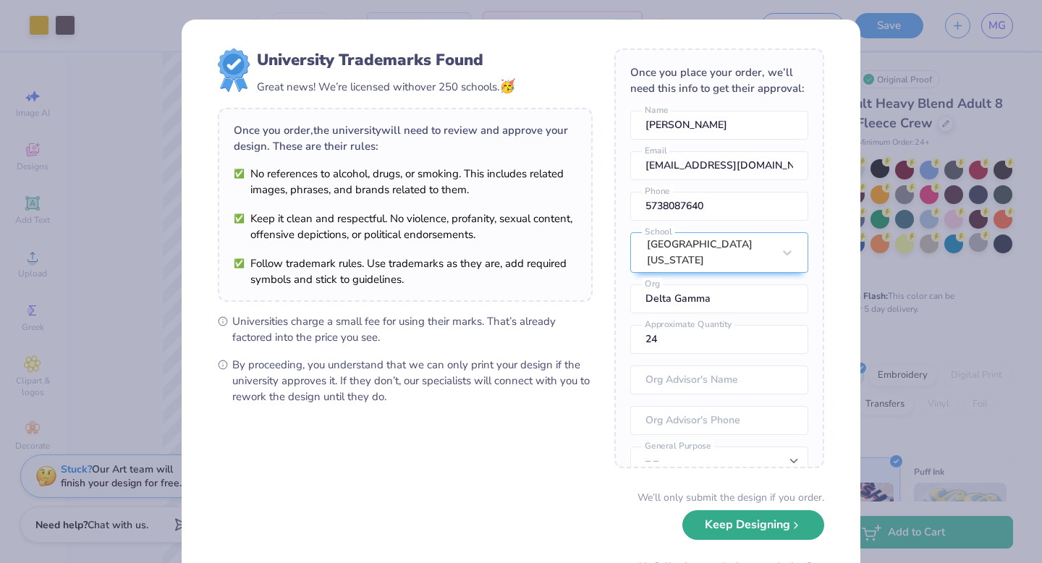
click at [738, 528] on button "Keep Designing" at bounding box center [753, 525] width 142 height 30
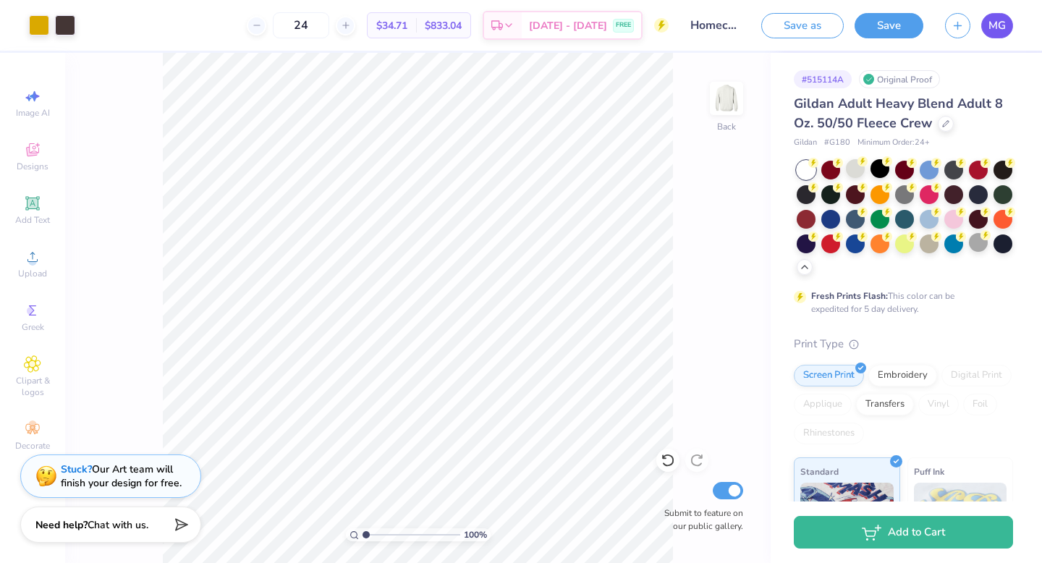
click at [1000, 28] on span "MG" at bounding box center [997, 25] width 17 height 17
